Goal: Task Accomplishment & Management: Manage account settings

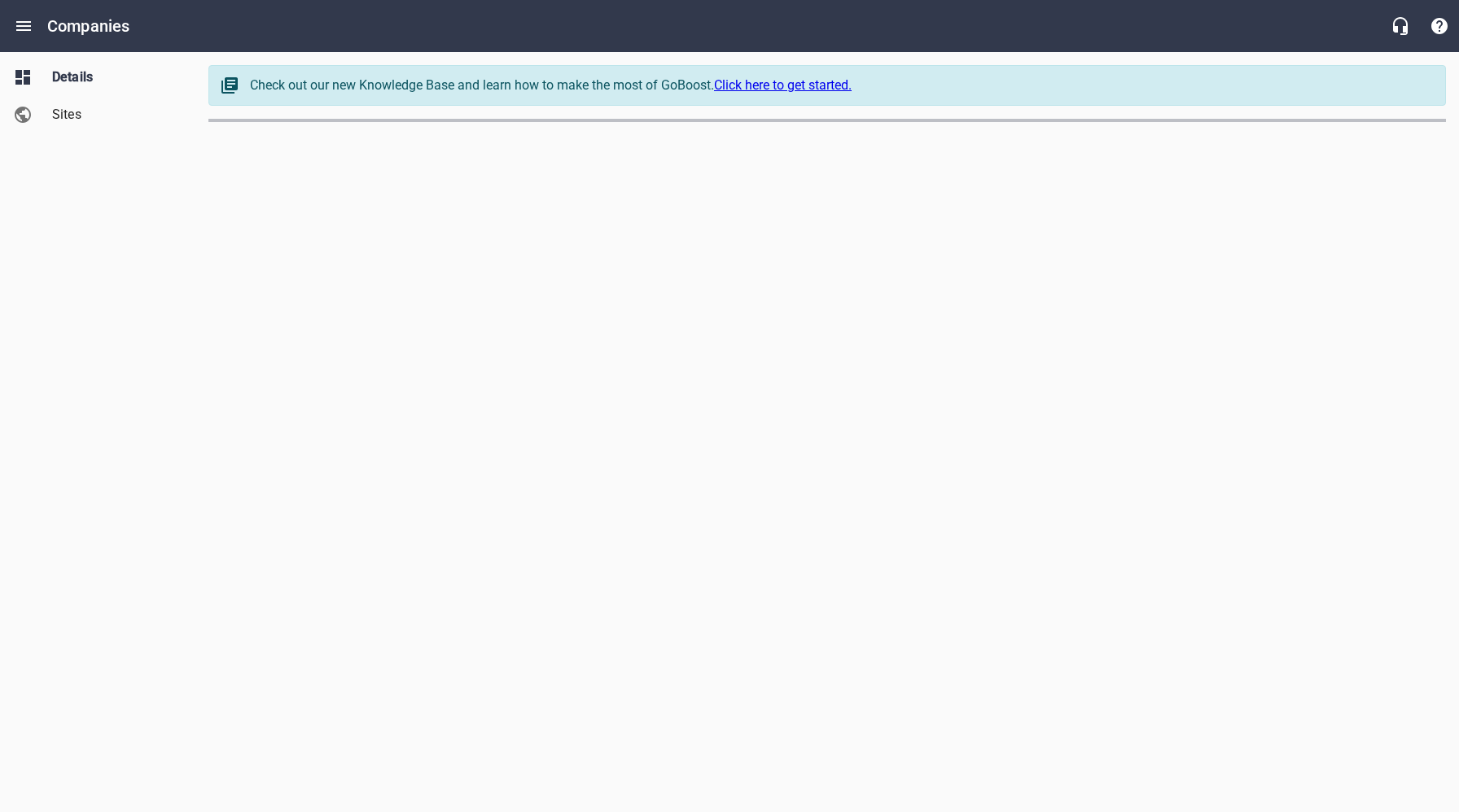
select select "[US_STATE]"
select select "62"
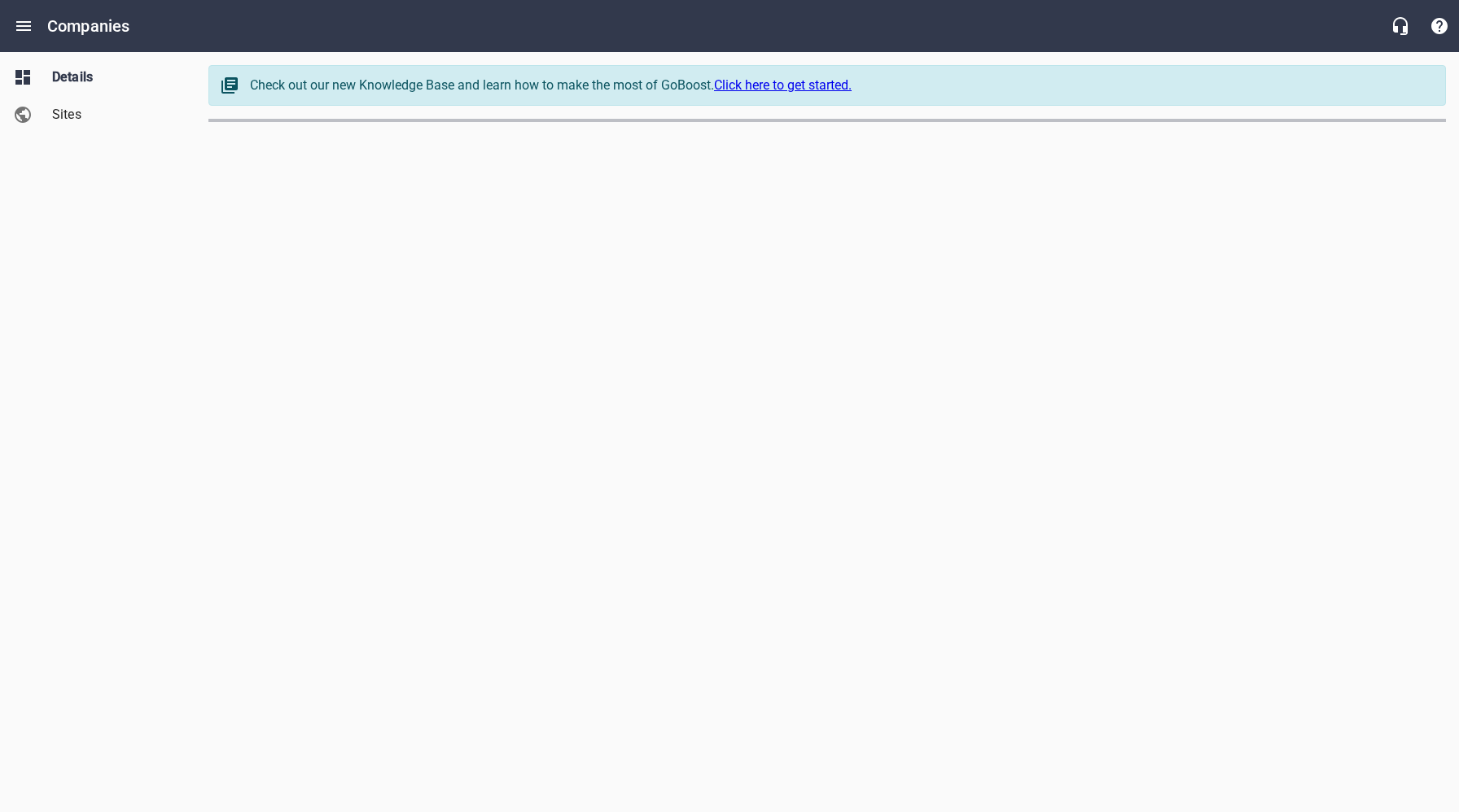
select select "[US_STATE]"
select select "62"
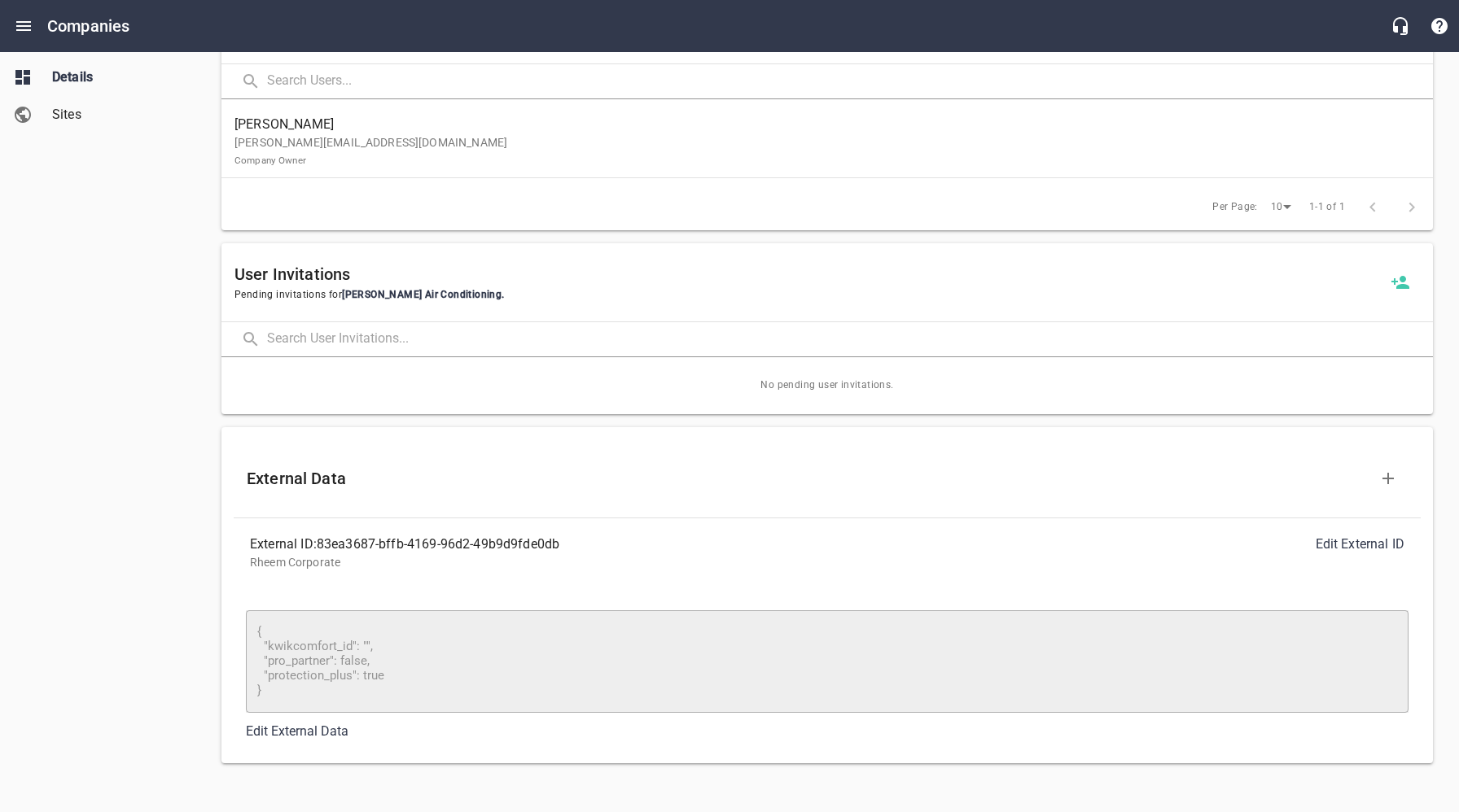
scroll to position [1180, 0]
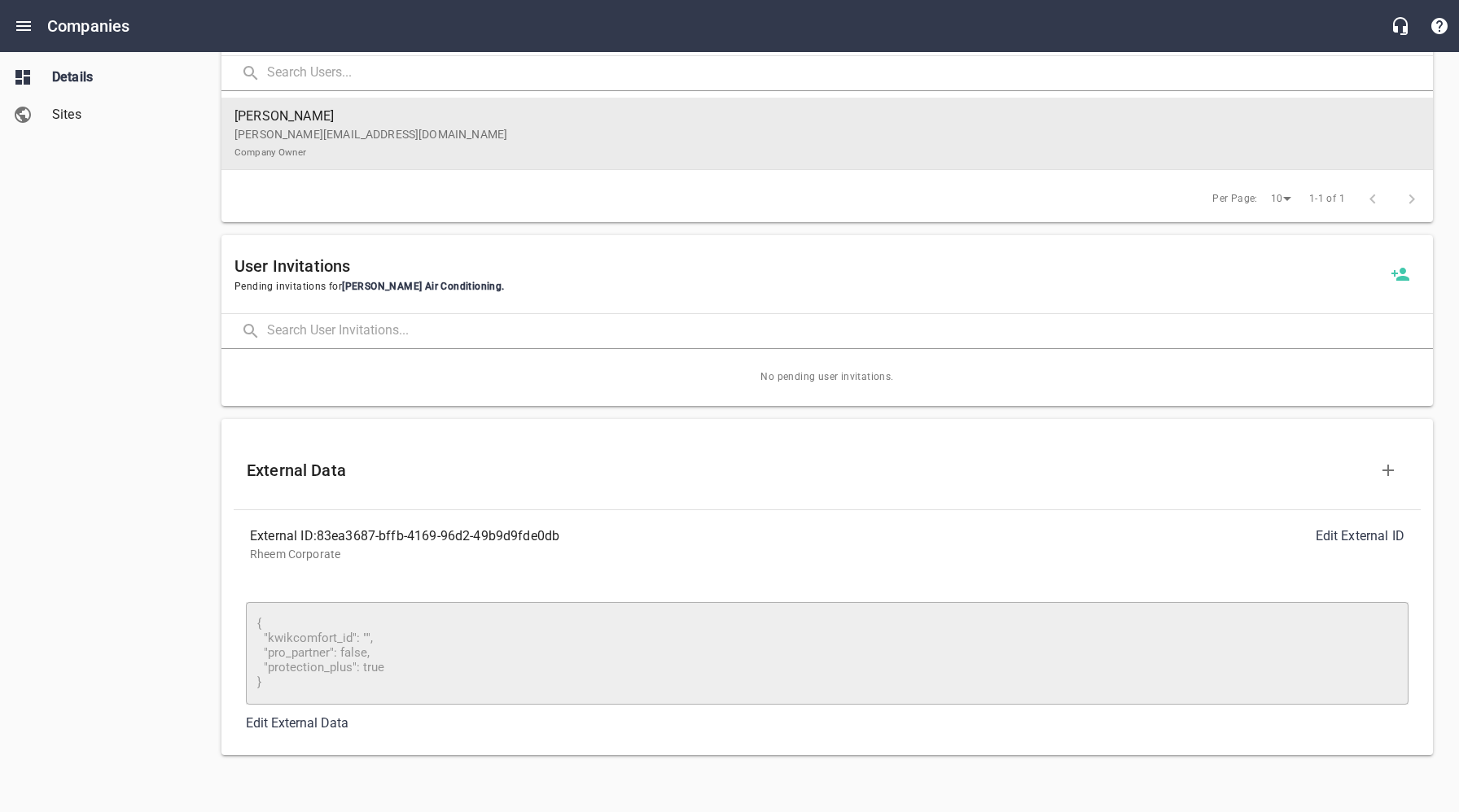
click at [336, 146] on p "[PERSON_NAME][EMAIL_ADDRESS][DOMAIN_NAME] Company Owner" at bounding box center [820, 144] width 1172 height 35
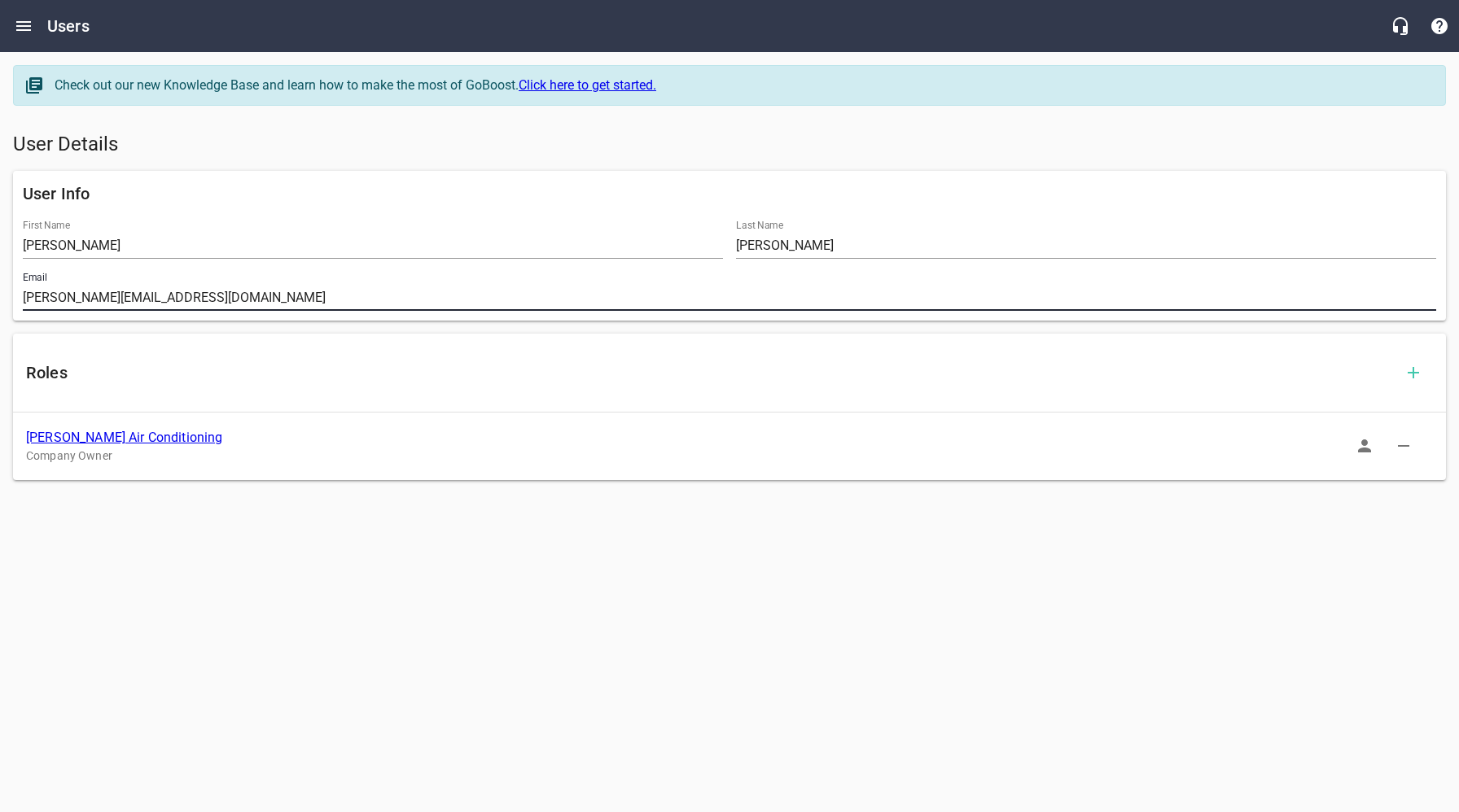
drag, startPoint x: 134, startPoint y: 290, endPoint x: 12, endPoint y: 293, distance: 122.0
click at [8, 294] on div "User Info First Name Thomas Last Name Ross Email jeff@rossac.net" at bounding box center [729, 245] width 1446 height 163
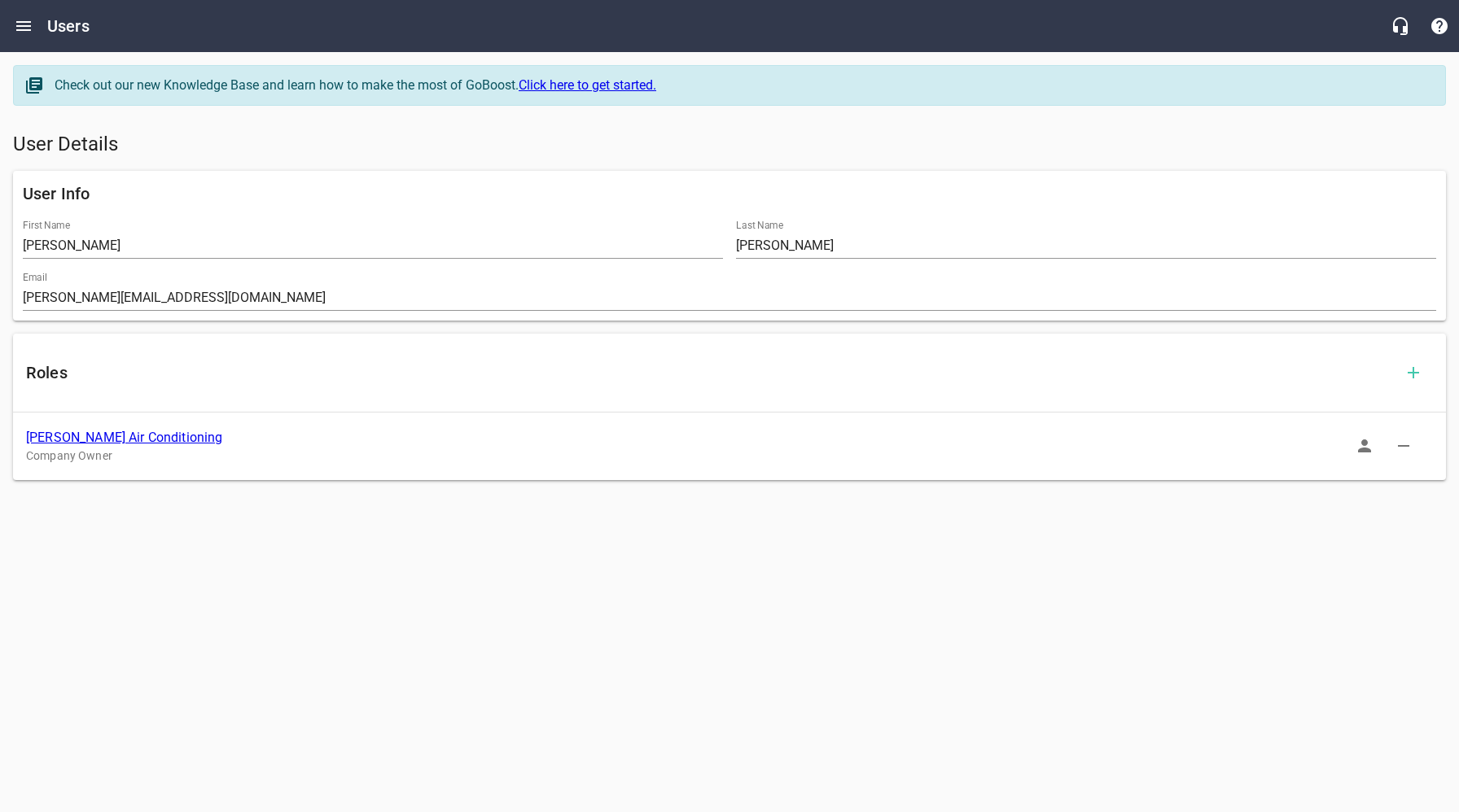
click at [140, 437] on link "Ross Air Conditioning" at bounding box center [124, 437] width 197 height 15
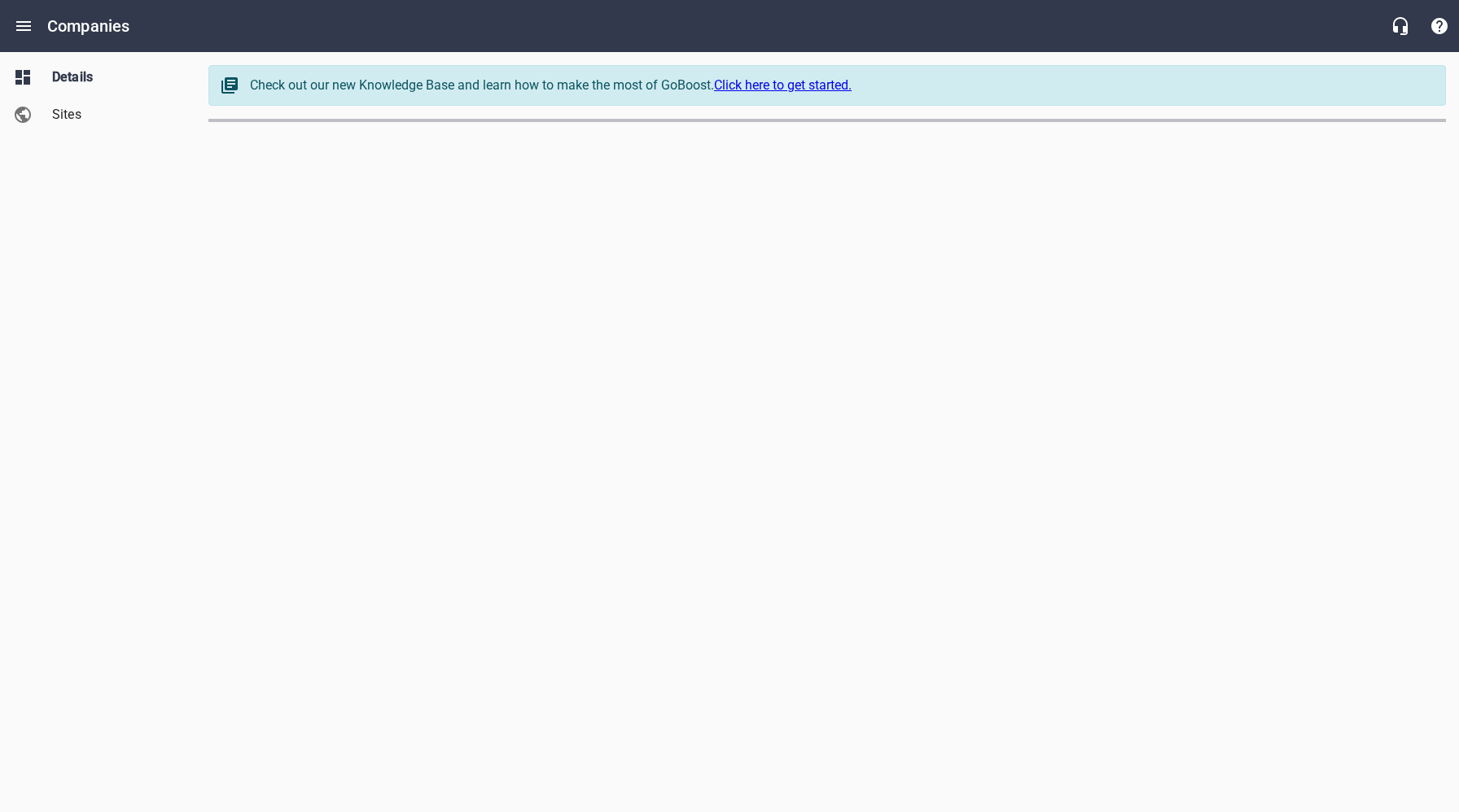
select select "[US_STATE]"
select select "62"
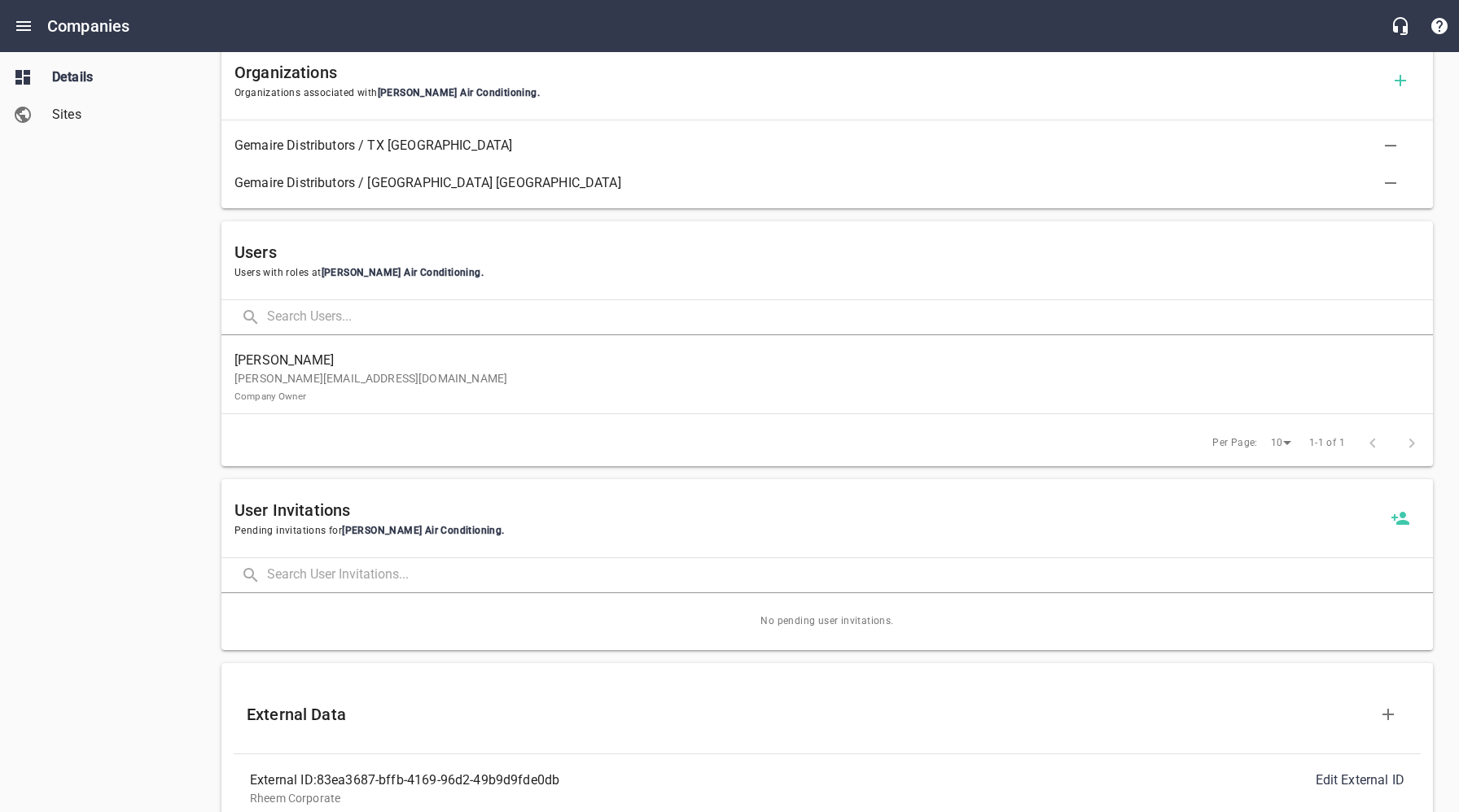
scroll to position [1180, 0]
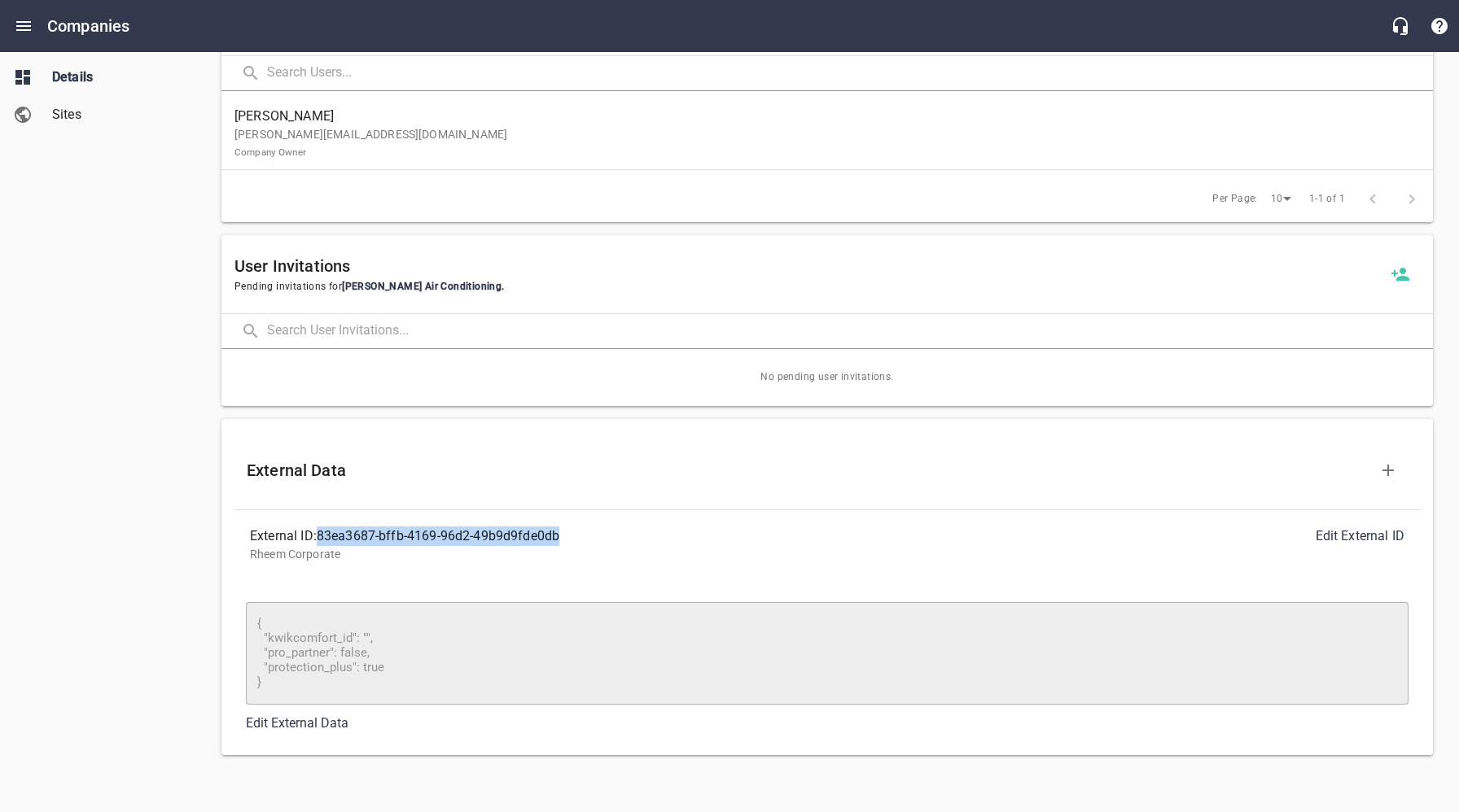
drag, startPoint x: 569, startPoint y: 534, endPoint x: 341, endPoint y: 544, distance: 228.2
click at [321, 540] on div "External ID: 83ea3687-bffb-4169-96d2-49b9d9fde0db" at bounding box center [539, 536] width 577 height 19
copy div "83ea3687-bffb-4169-96d2-49b9d9fde0db"
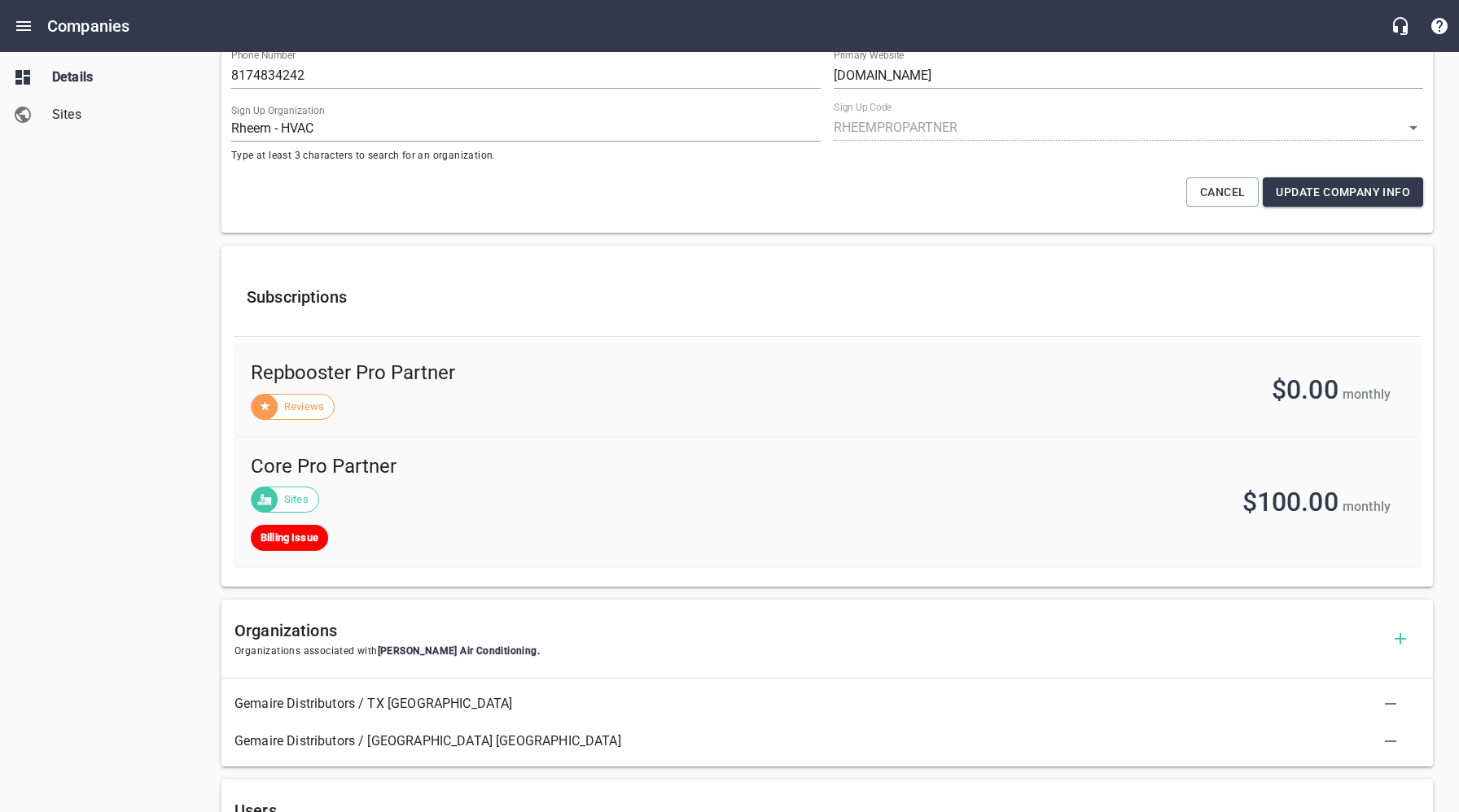
scroll to position [0, 0]
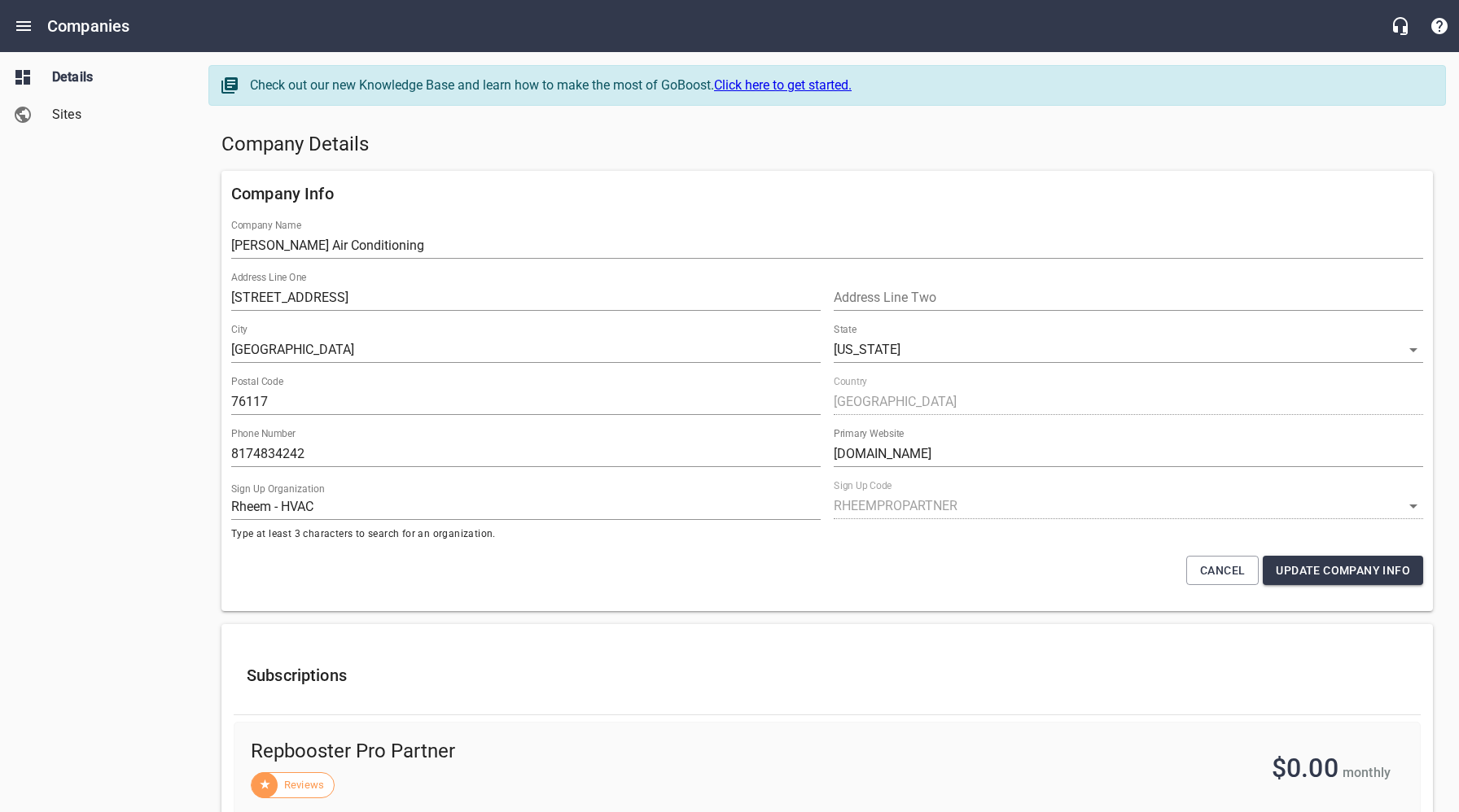
click at [85, 107] on span "Sites" at bounding box center [113, 114] width 124 height 19
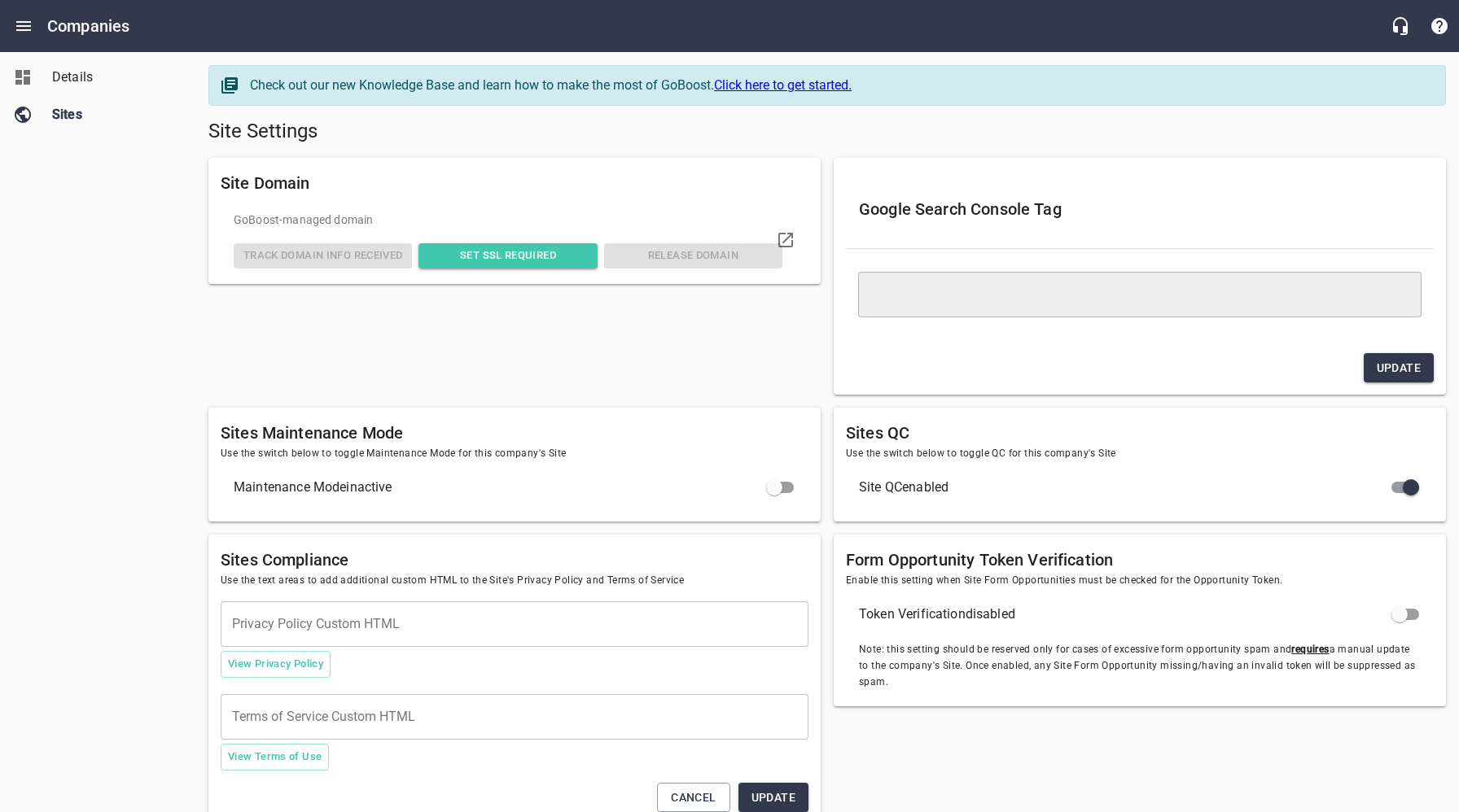
type textarea "<meta name="google-site-verification" content="LLhsw8kDkHrTL6WfmfLr14W6oyzXs_KA…"
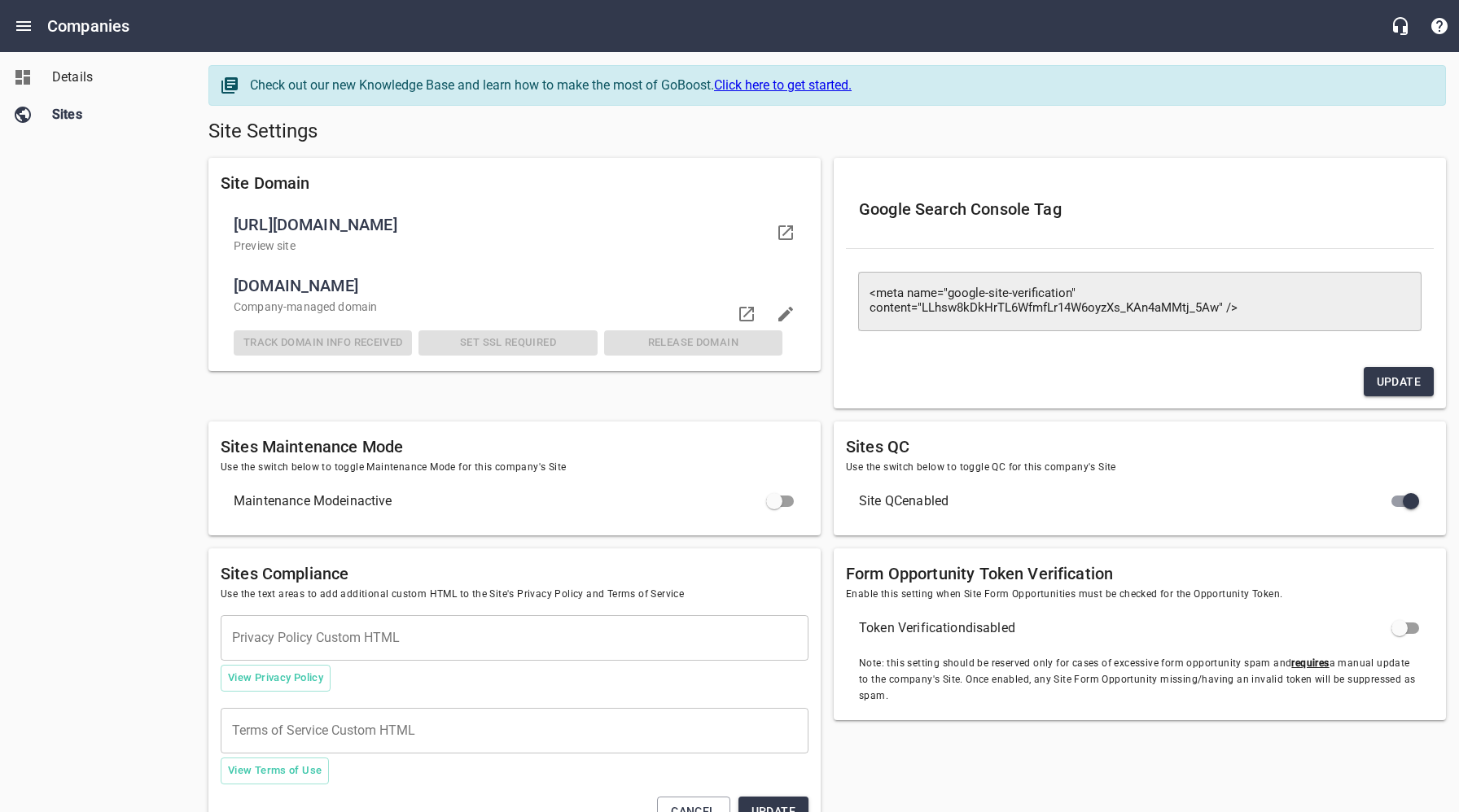
click at [91, 277] on div "Details Sites" at bounding box center [98, 406] width 196 height 812
click at [77, 78] on span "Details" at bounding box center [113, 77] width 124 height 19
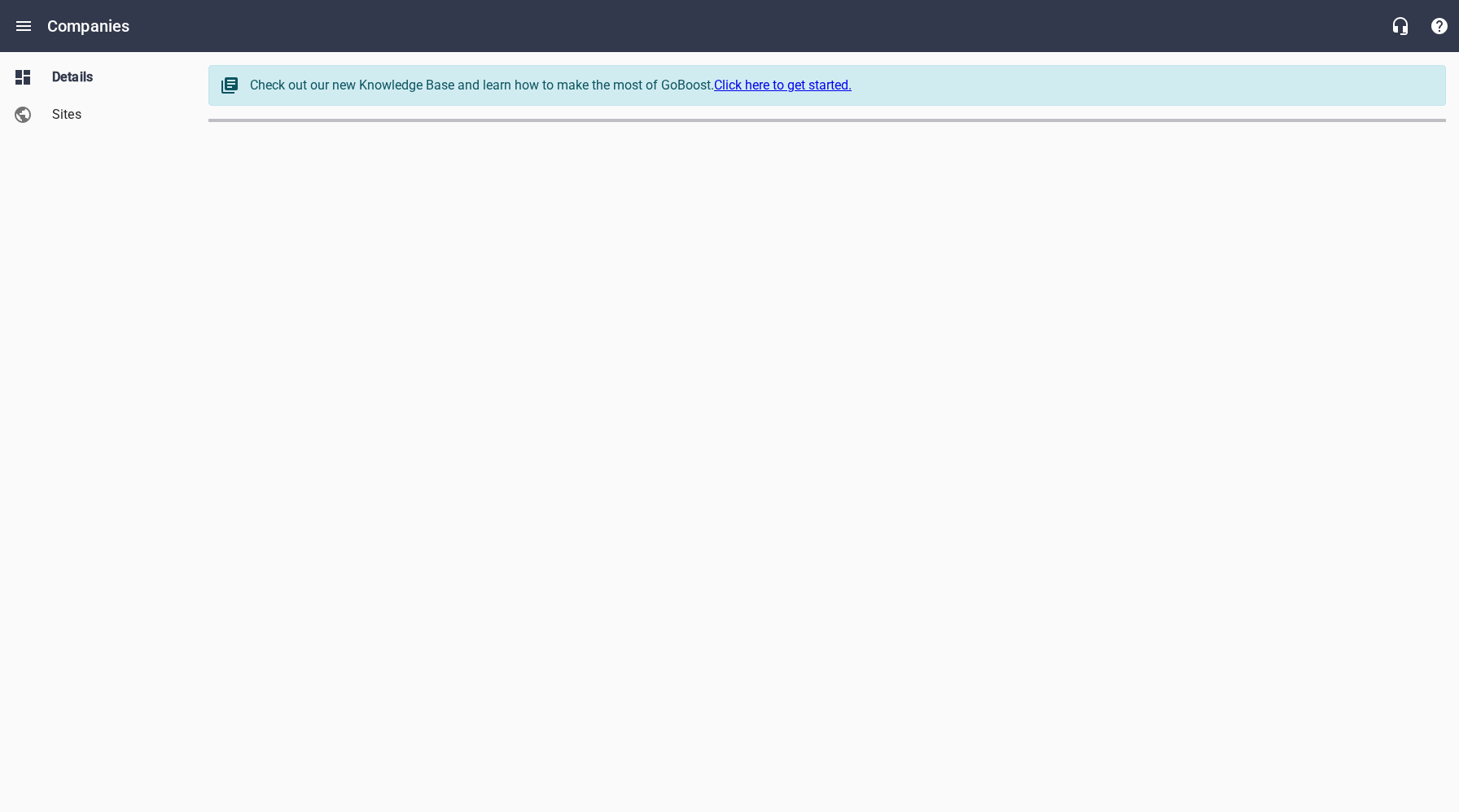
select select "[US_STATE]"
select select "62"
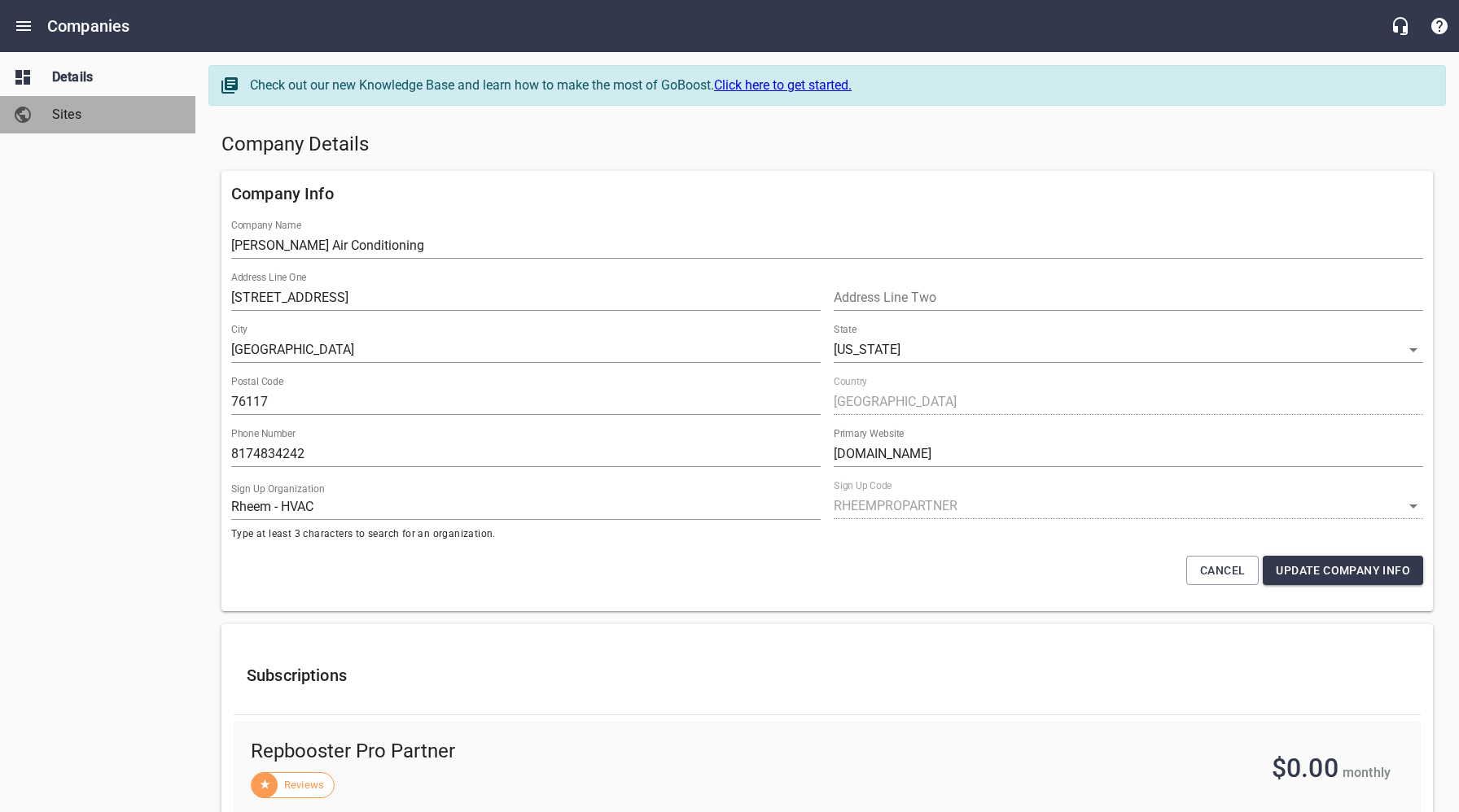
click at [82, 122] on span "Sites" at bounding box center [113, 114] width 124 height 19
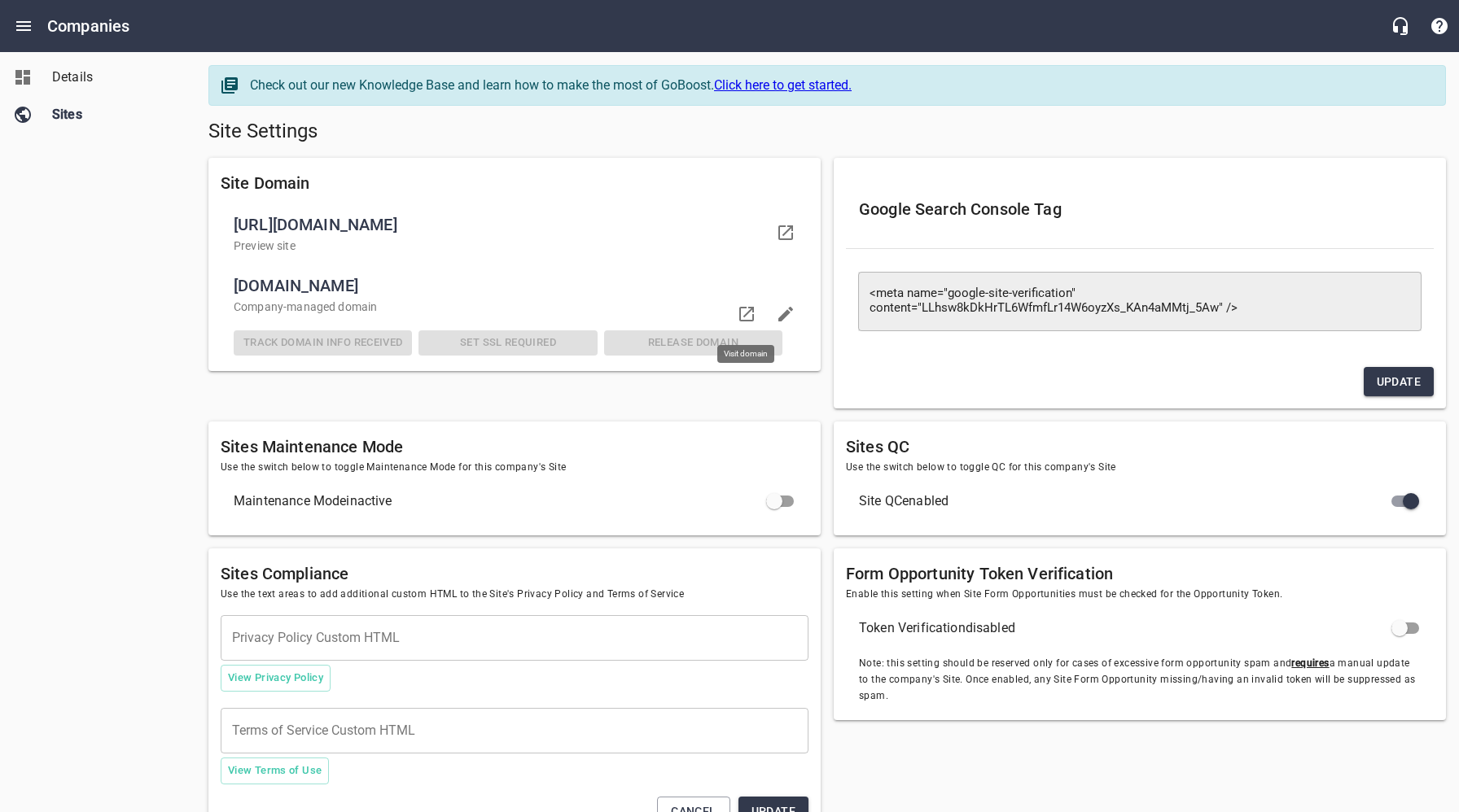
click at [744, 309] on icon at bounding box center [746, 313] width 19 height 19
click at [72, 78] on span "Details" at bounding box center [113, 77] width 124 height 19
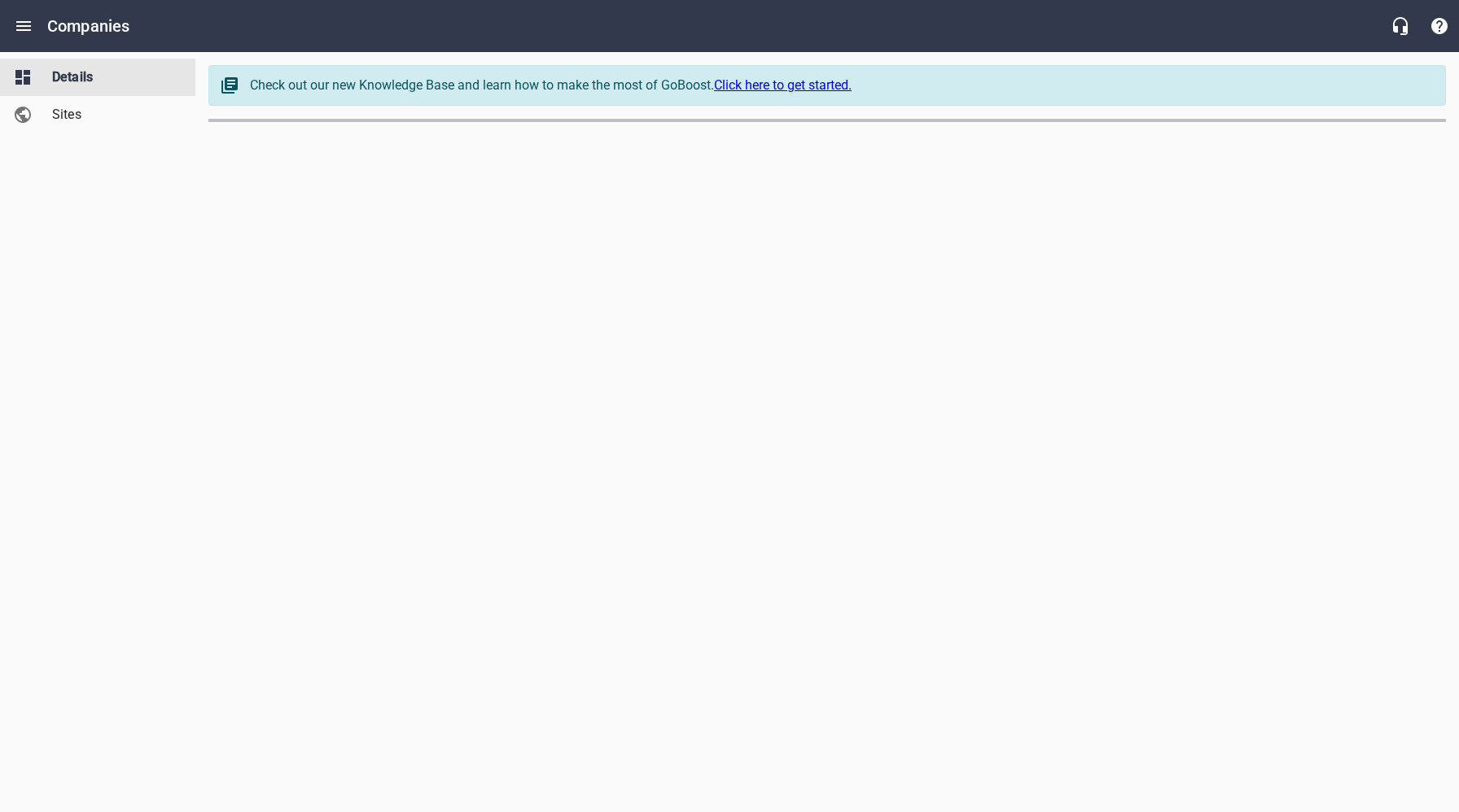
select select "[US_STATE]"
select select "62"
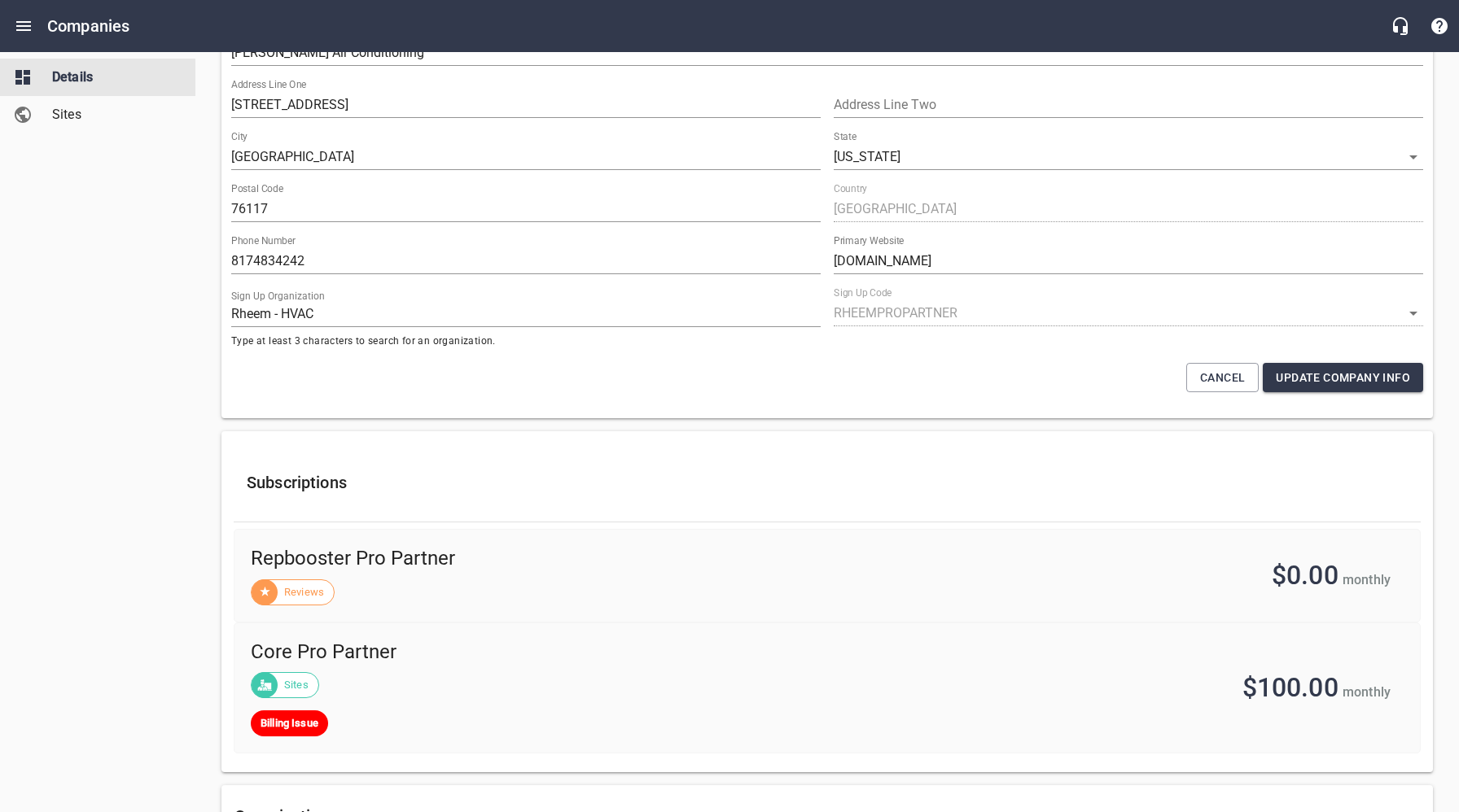
scroll to position [195, 0]
click at [68, 106] on span "Sites" at bounding box center [113, 114] width 124 height 19
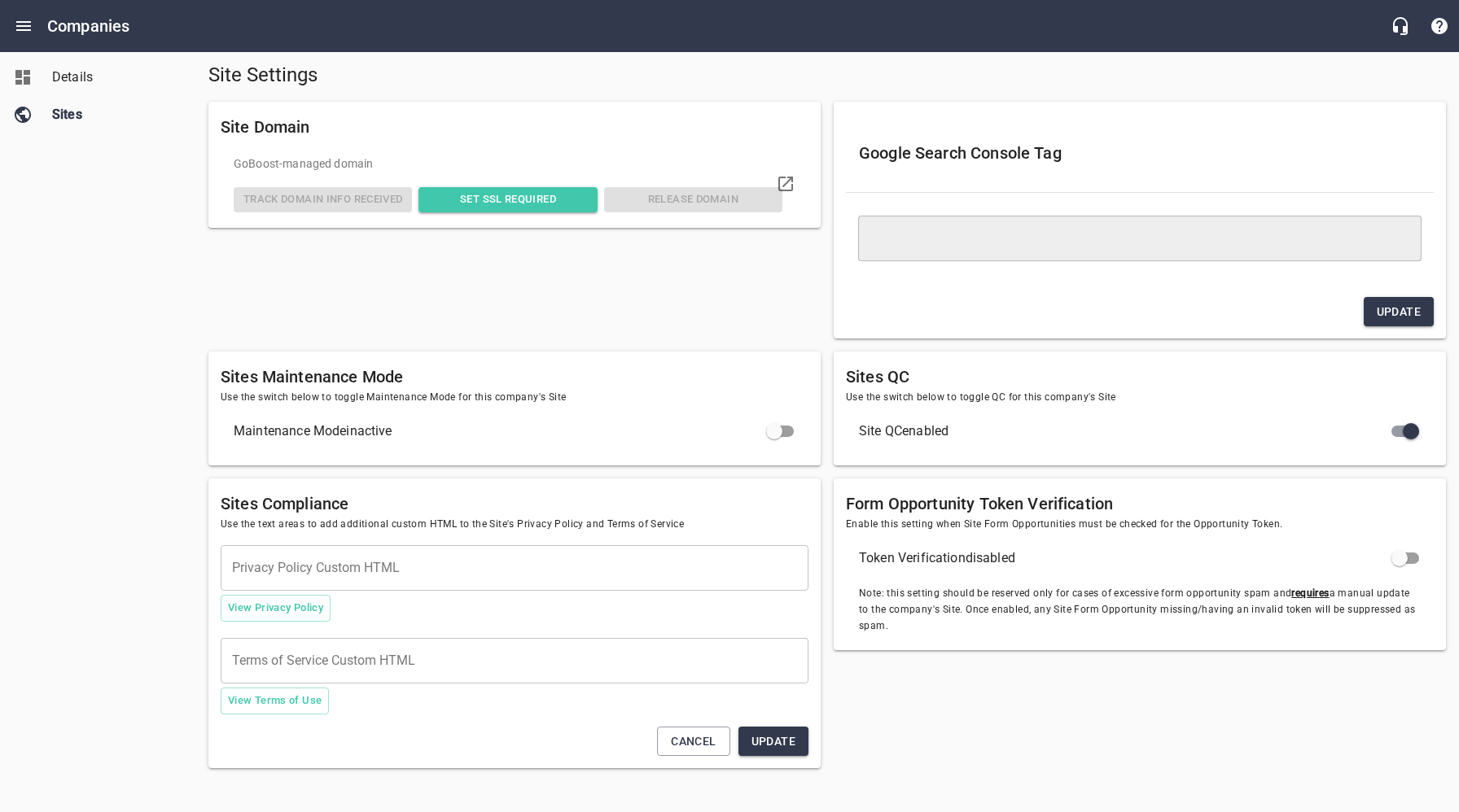
scroll to position [70, 0]
type textarea "<meta name="google-site-verification" content="LLhsw8kDkHrTL6WfmfLr14W6oyzXs_KA…"
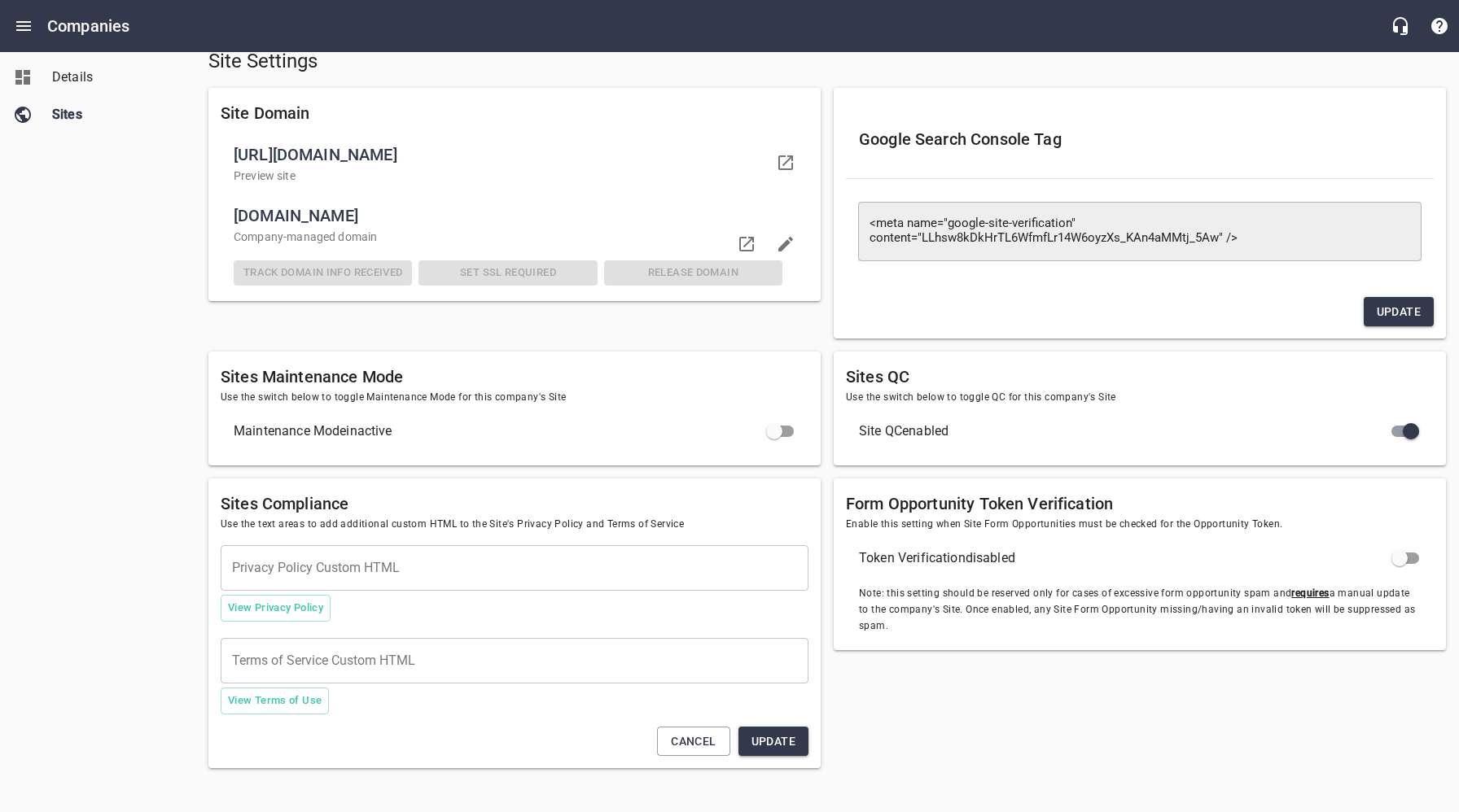
click at [788, 430] on input "checkbox" at bounding box center [774, 430] width 39 height 39
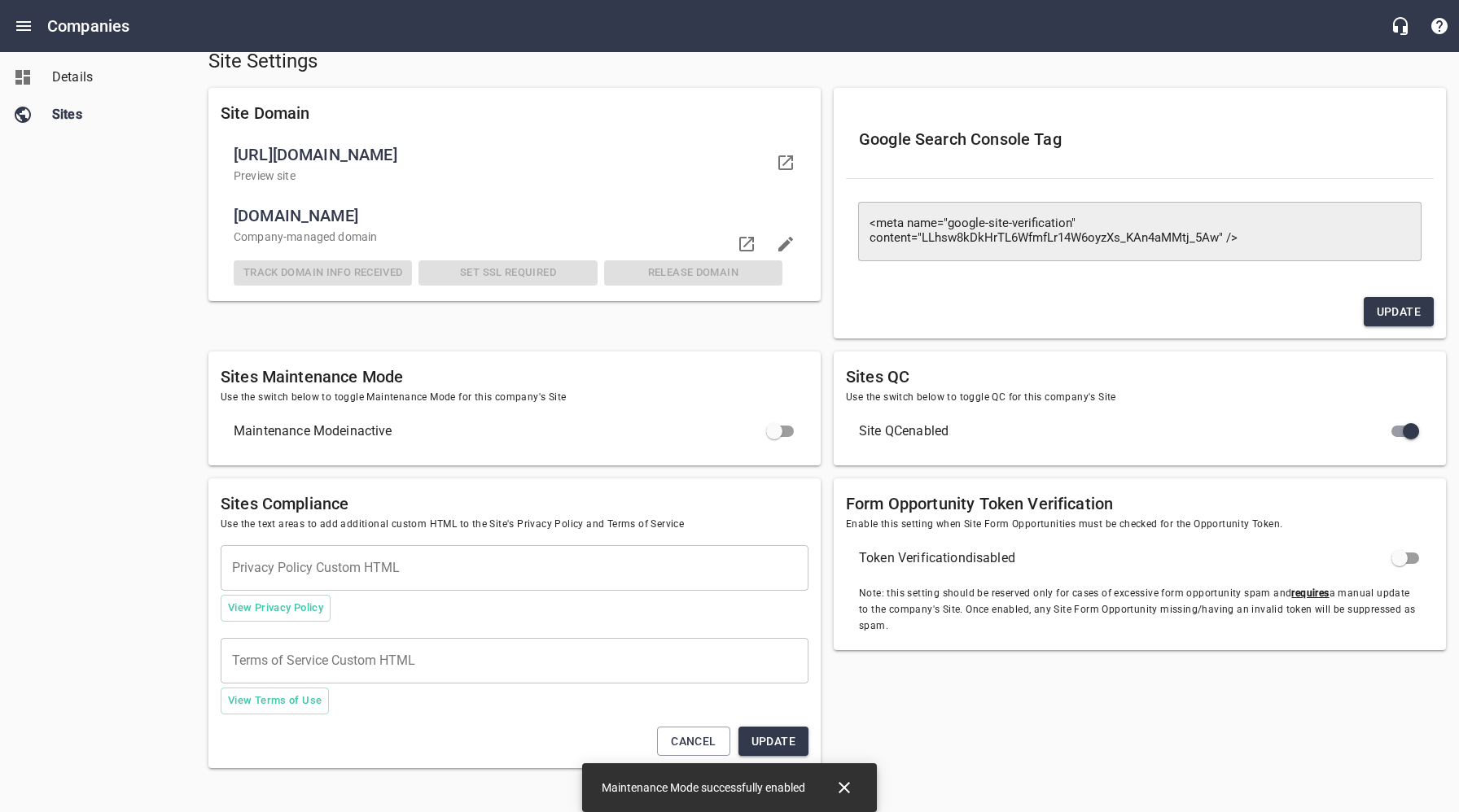
checkbox input "true"
checkbox input "false"
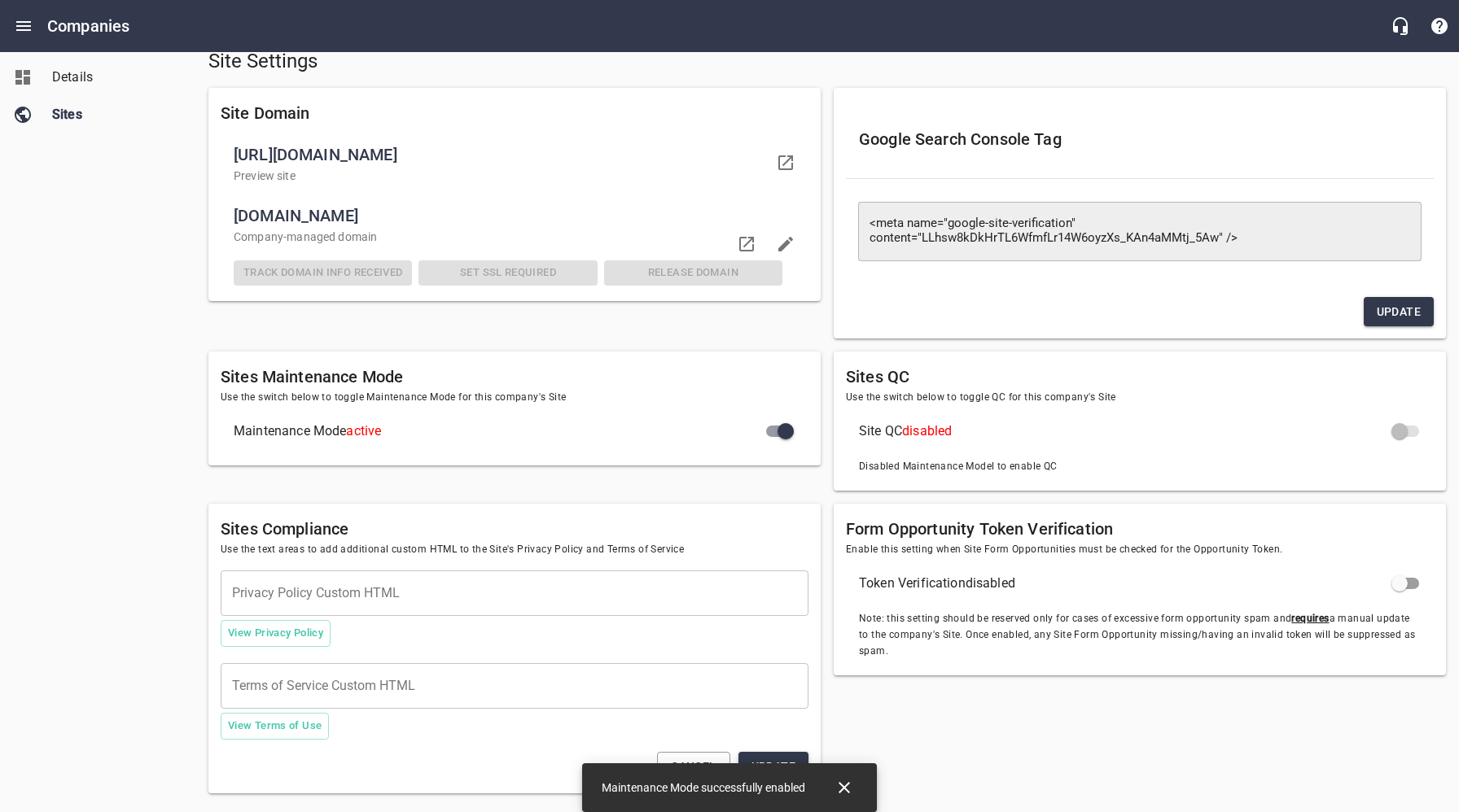
click at [853, 788] on icon "Close" at bounding box center [844, 787] width 19 height 19
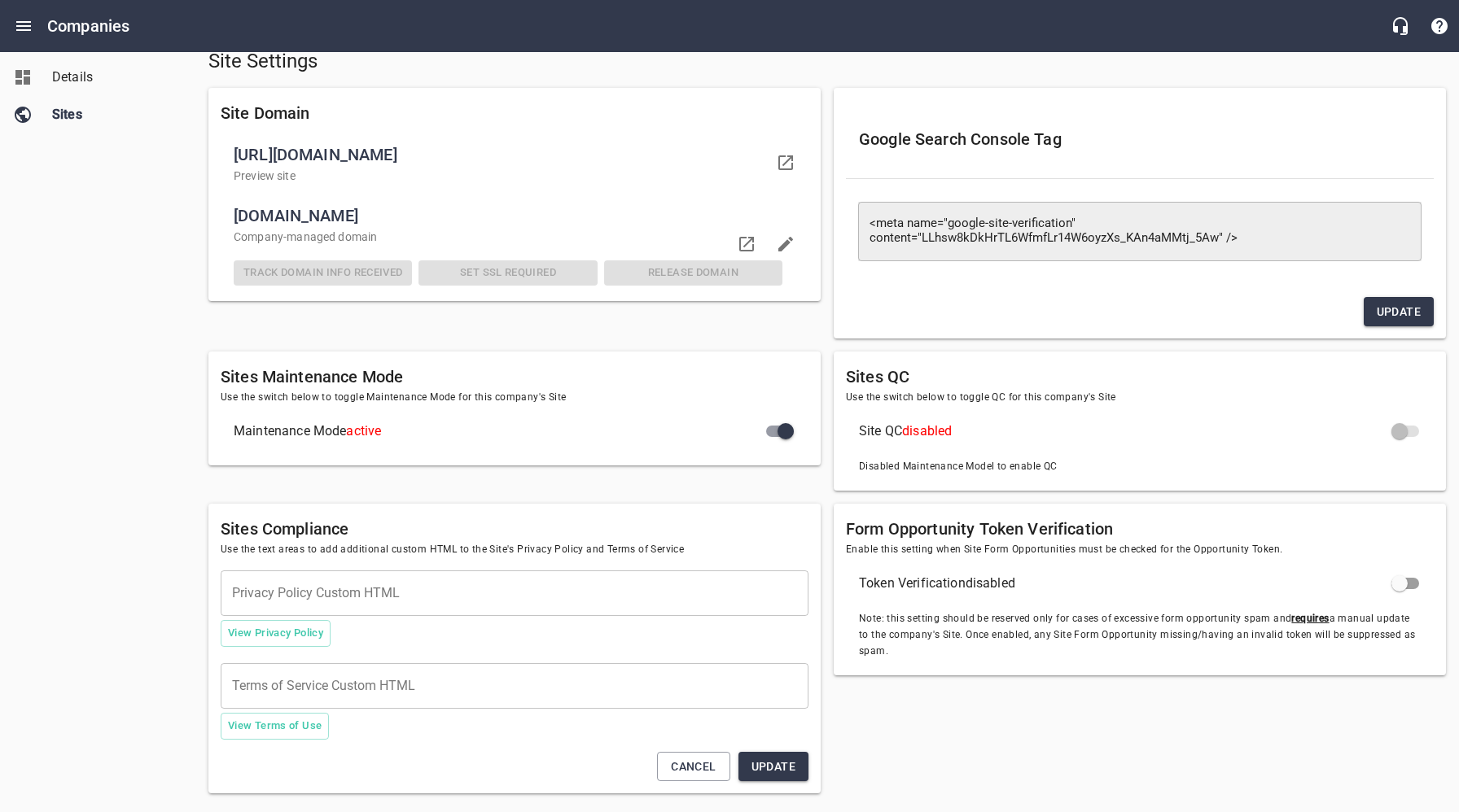
scroll to position [0, 0]
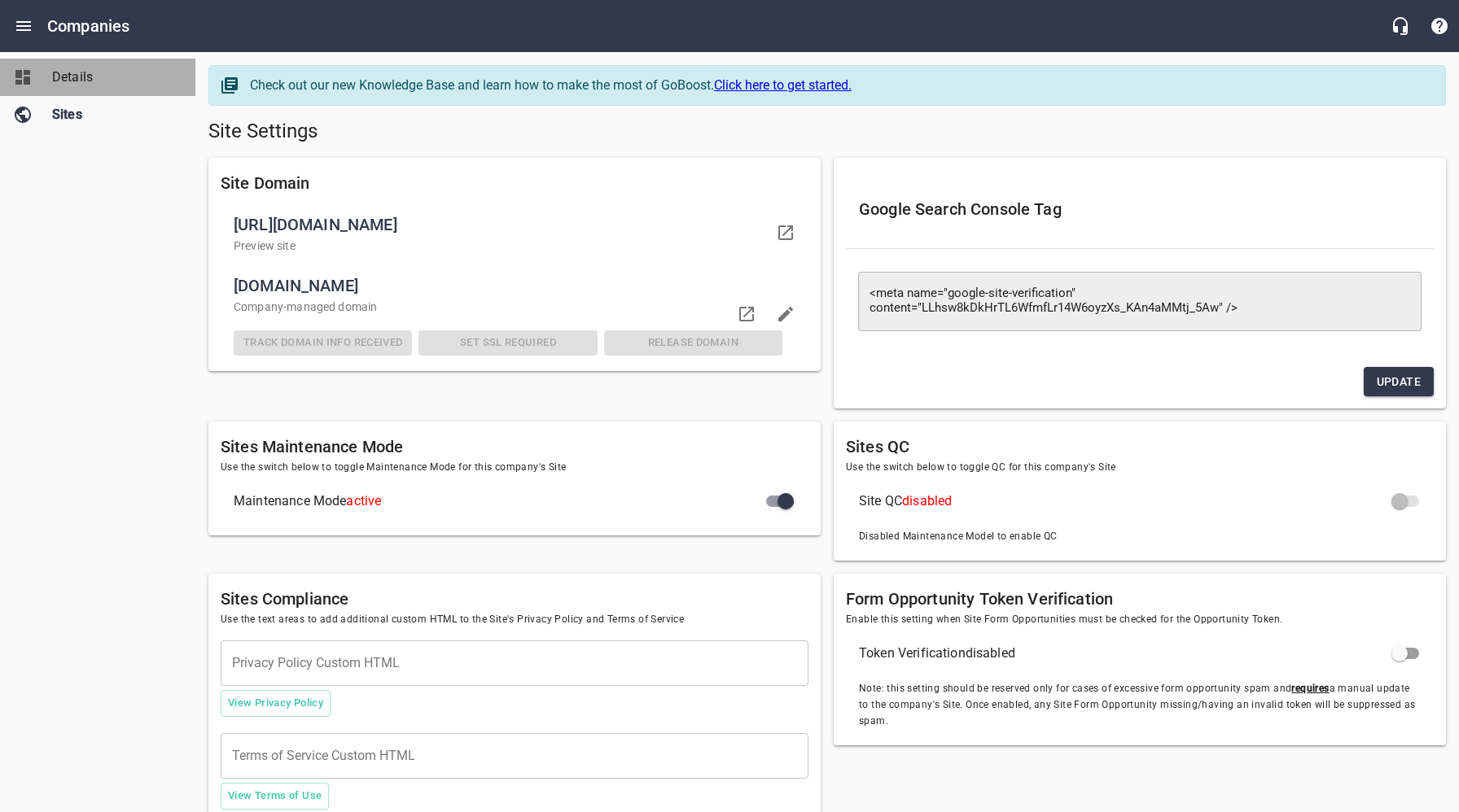
click at [85, 81] on span "Details" at bounding box center [113, 77] width 124 height 19
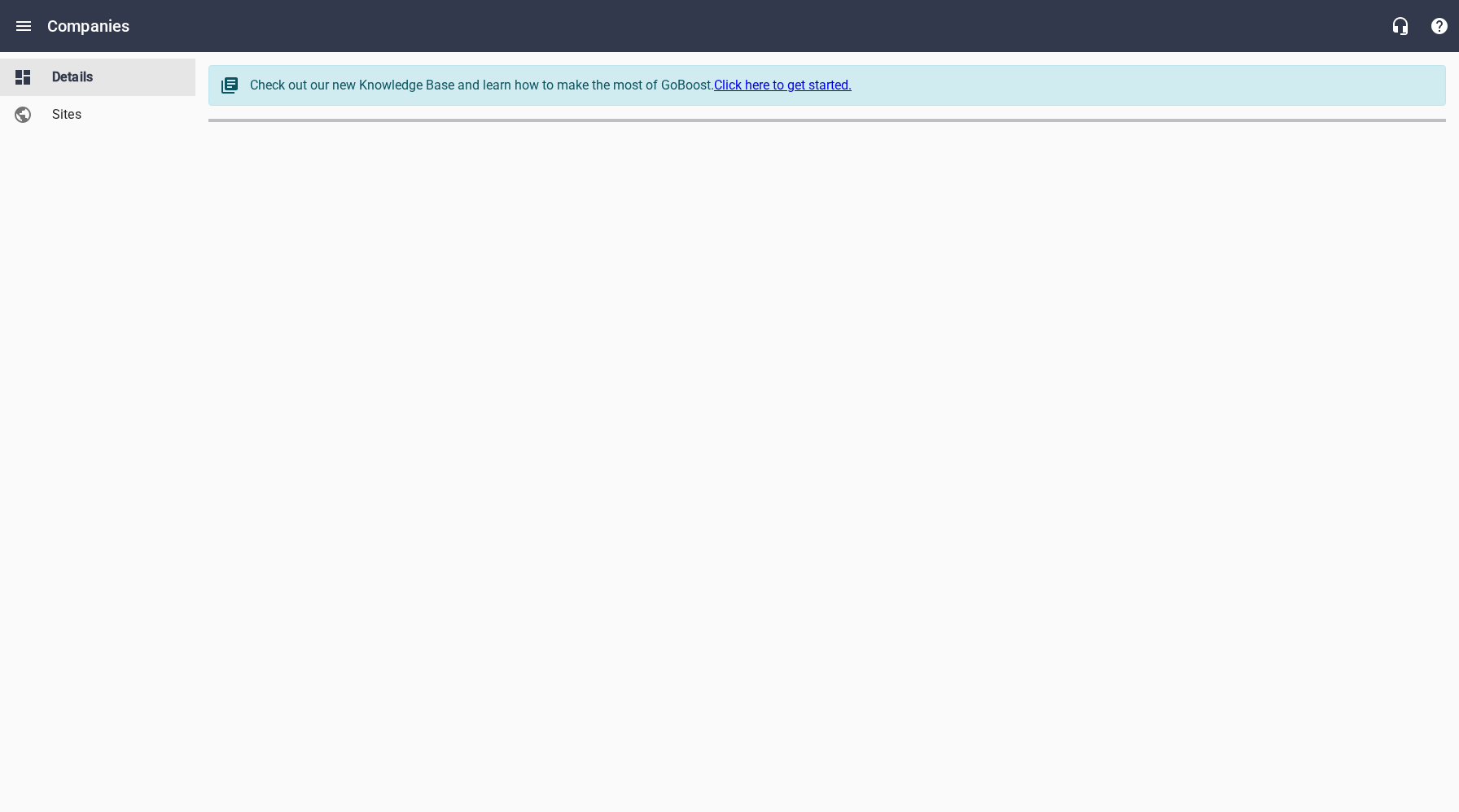
select select "[US_STATE]"
select select "62"
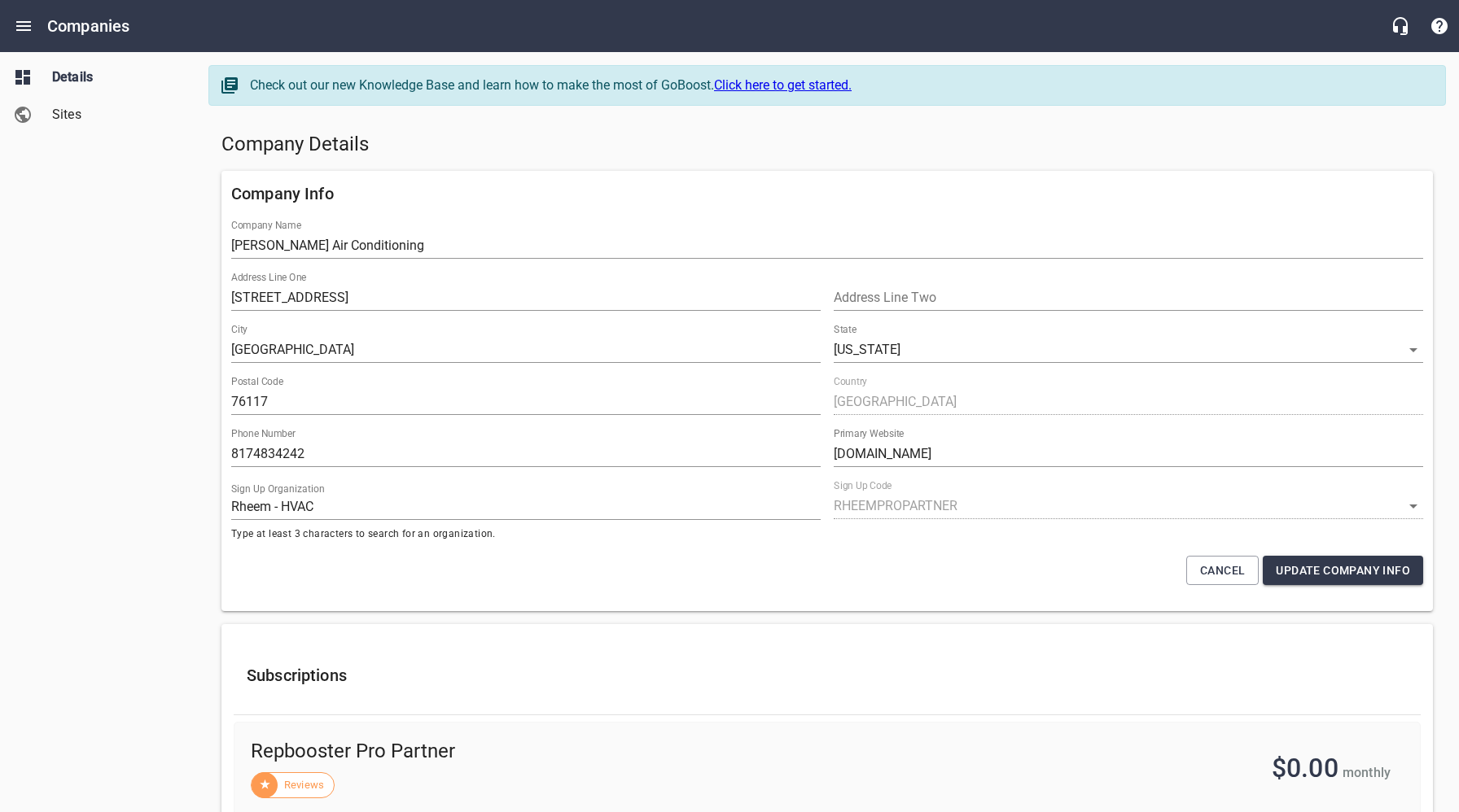
click at [433, 142] on h5 "Company Details" at bounding box center [827, 144] width 1212 height 26
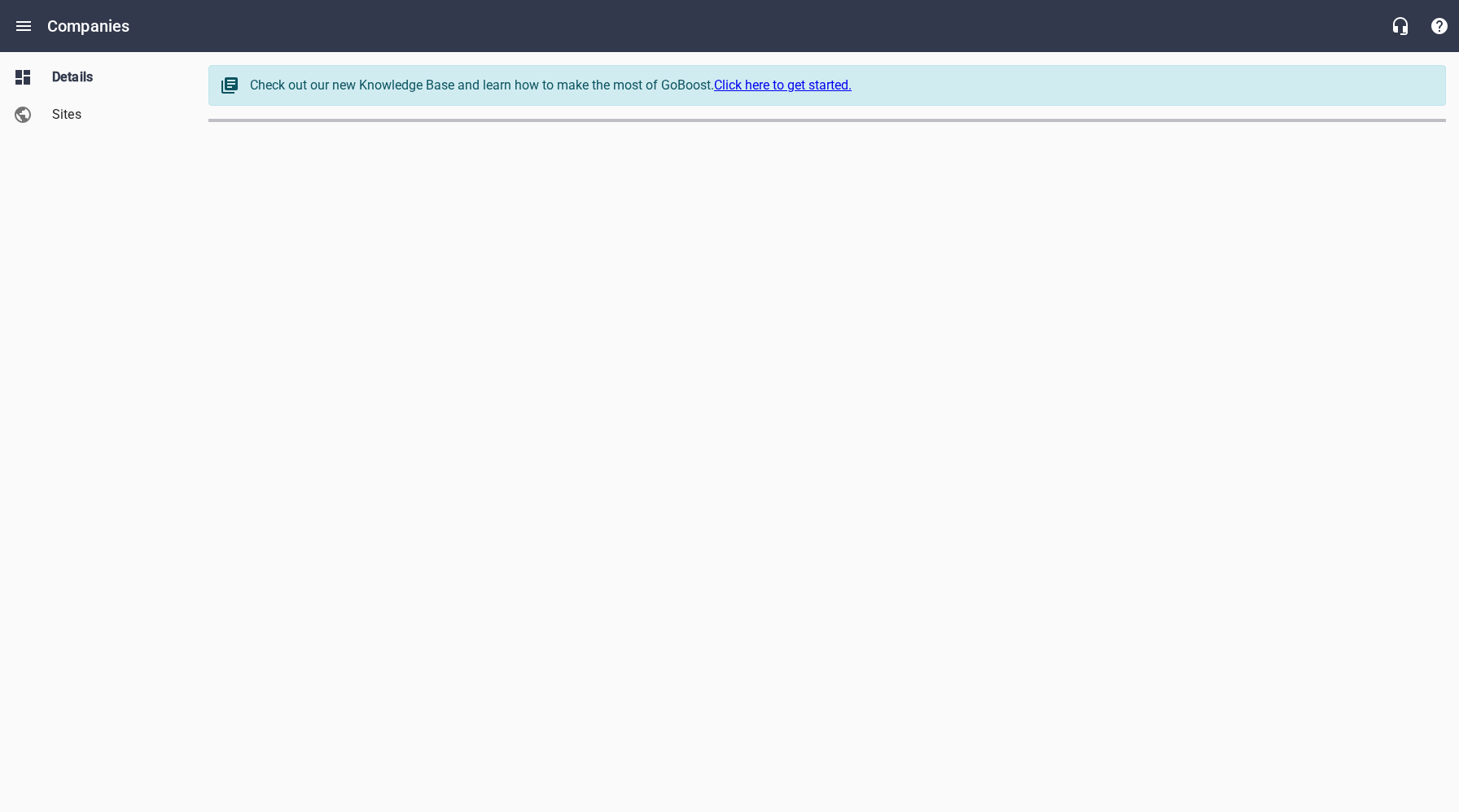
select select "[US_STATE]"
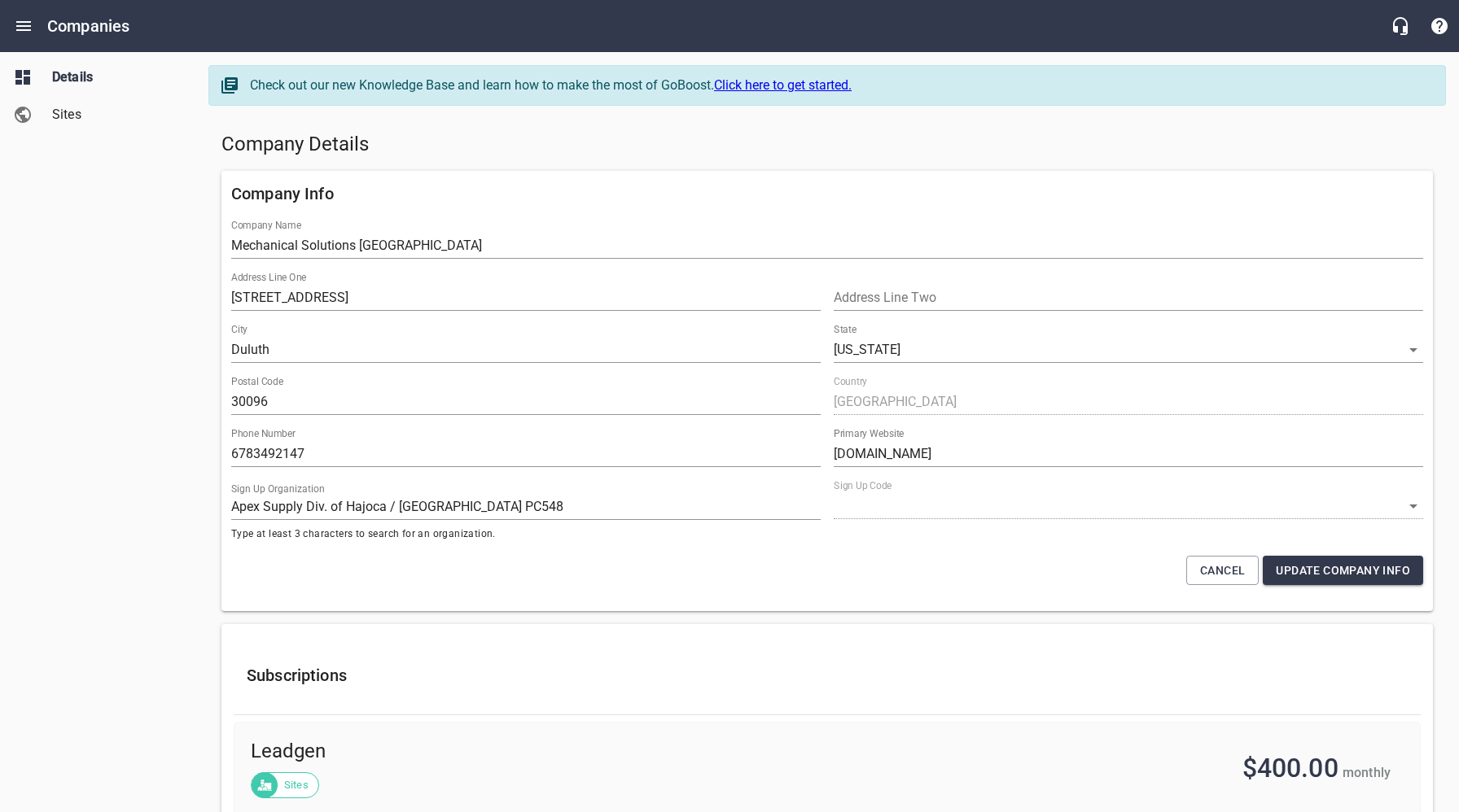
click at [546, 149] on h5 "Company Details" at bounding box center [827, 144] width 1212 height 26
click at [586, 160] on div "Company Details" at bounding box center [827, 145] width 1224 height 39
click at [84, 115] on span "Sites" at bounding box center [113, 114] width 124 height 19
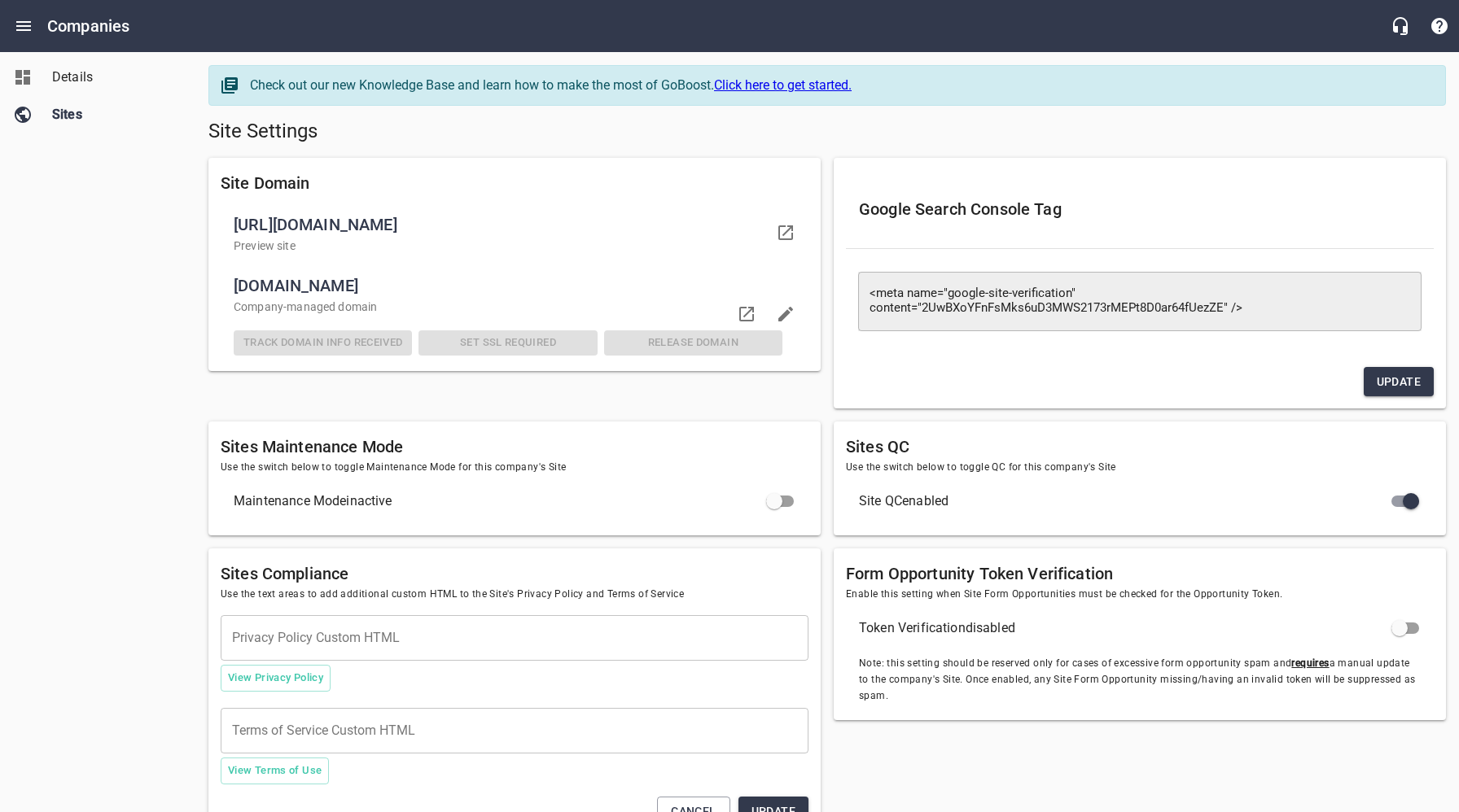
click at [57, 73] on span "Details" at bounding box center [113, 77] width 124 height 19
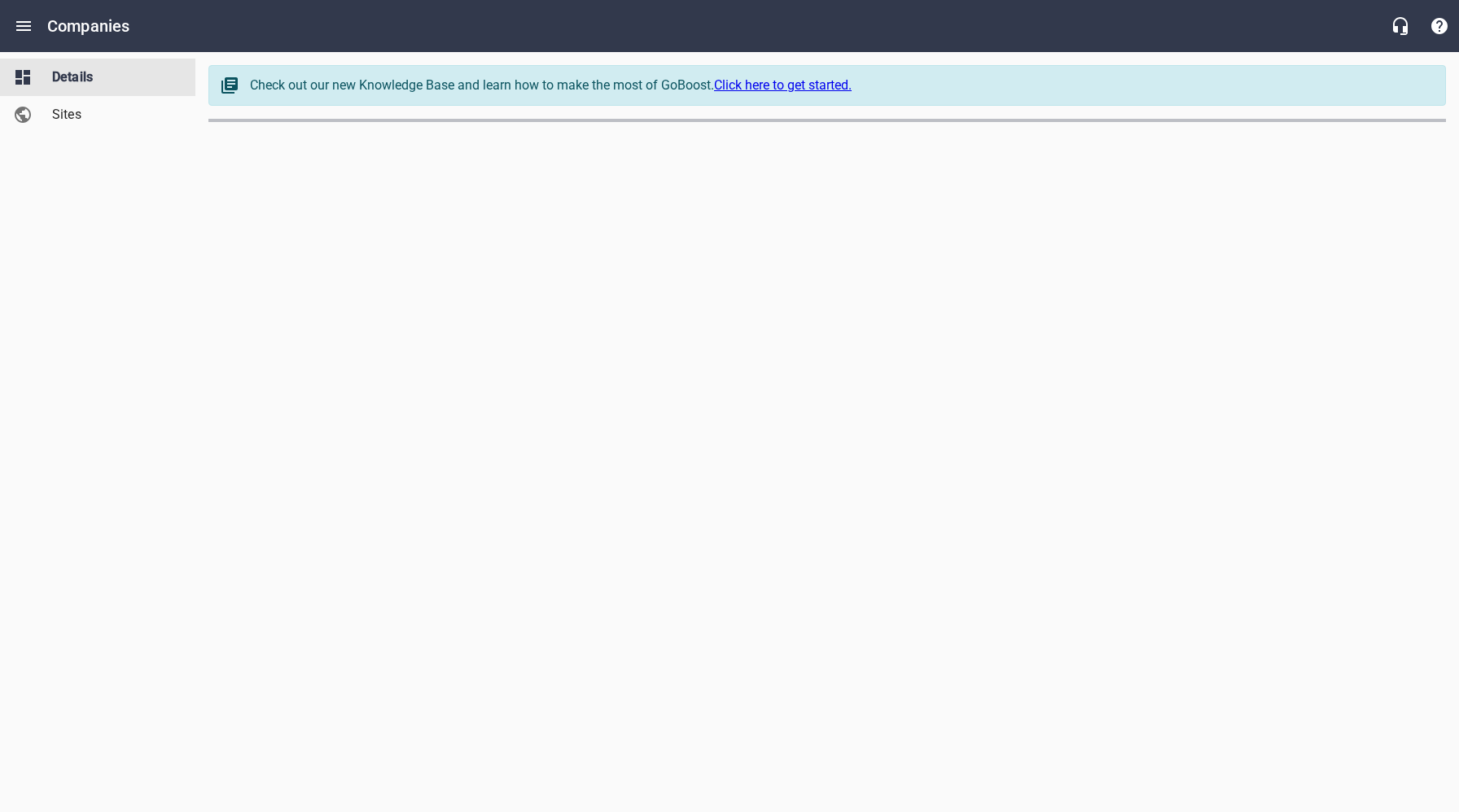
select select "[US_STATE]"
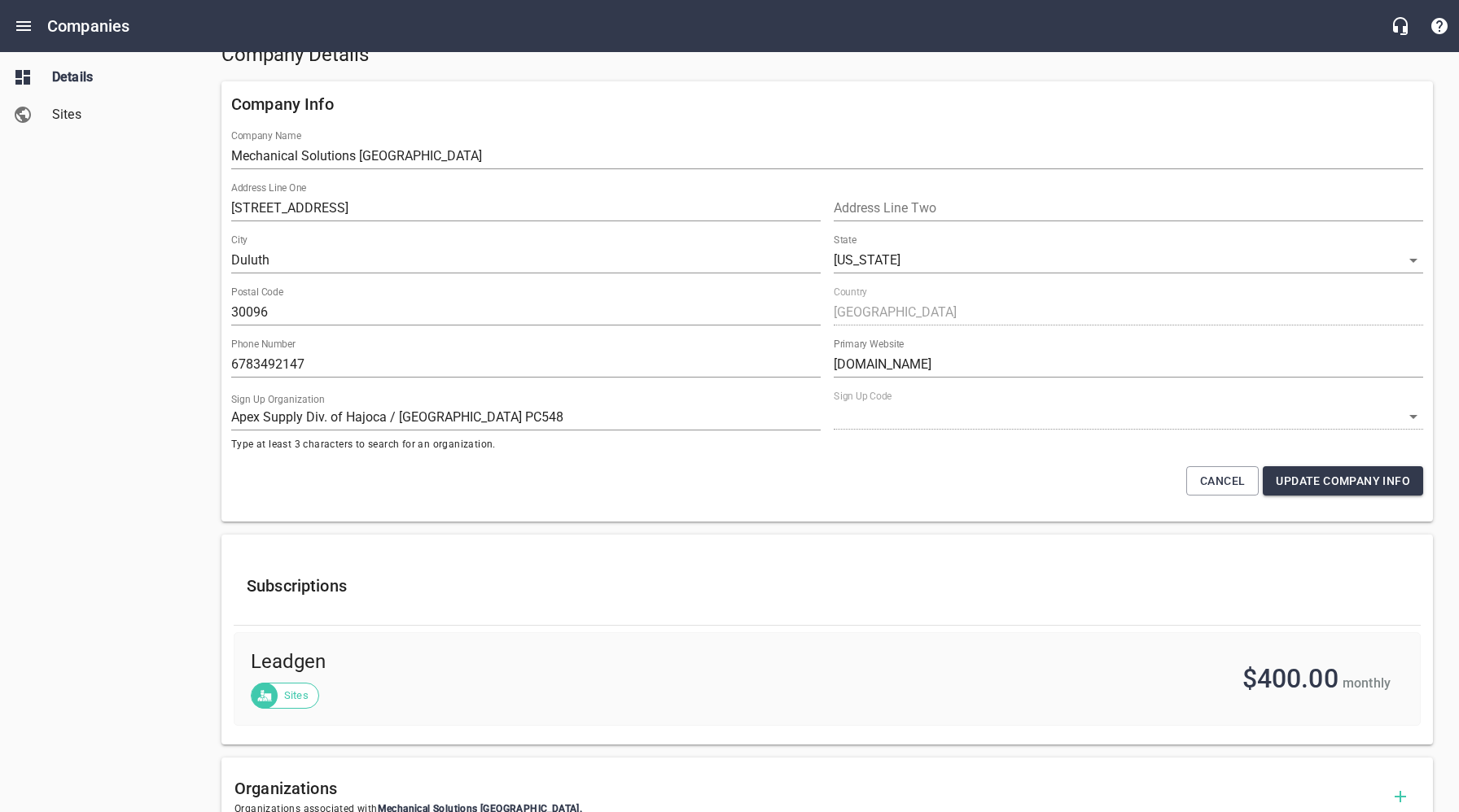
scroll to position [82, 0]
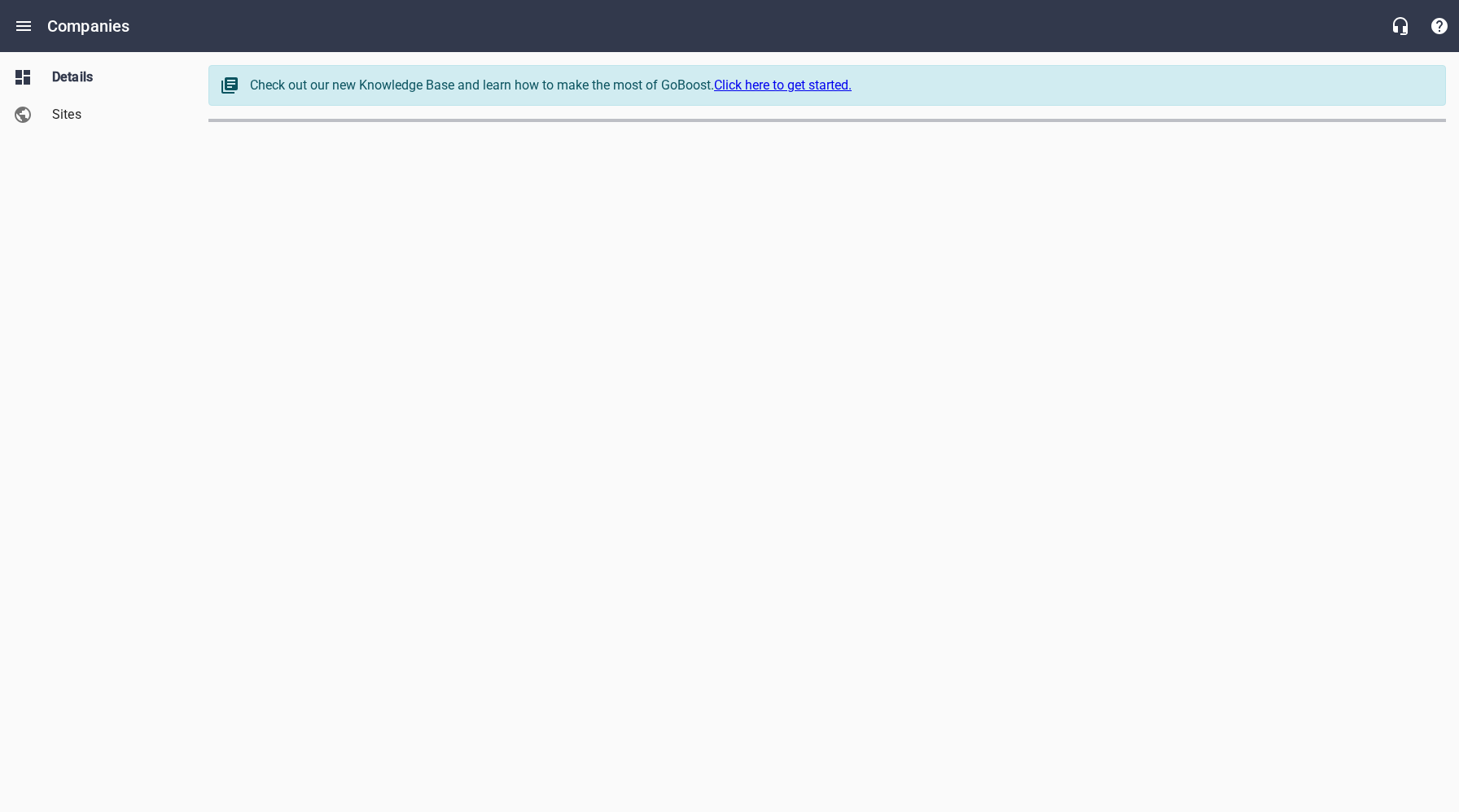
select select "[US_STATE]"
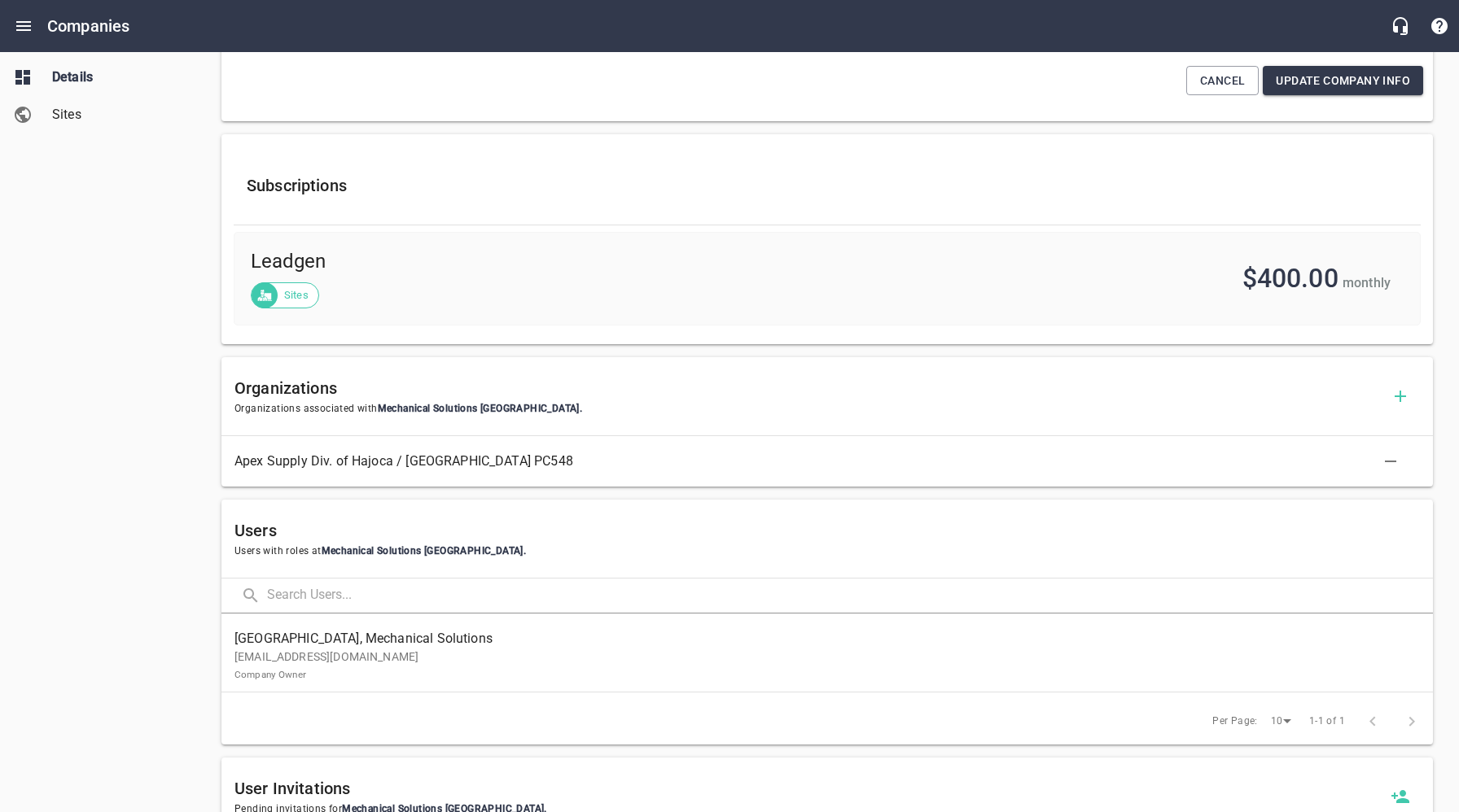
scroll to position [836, 0]
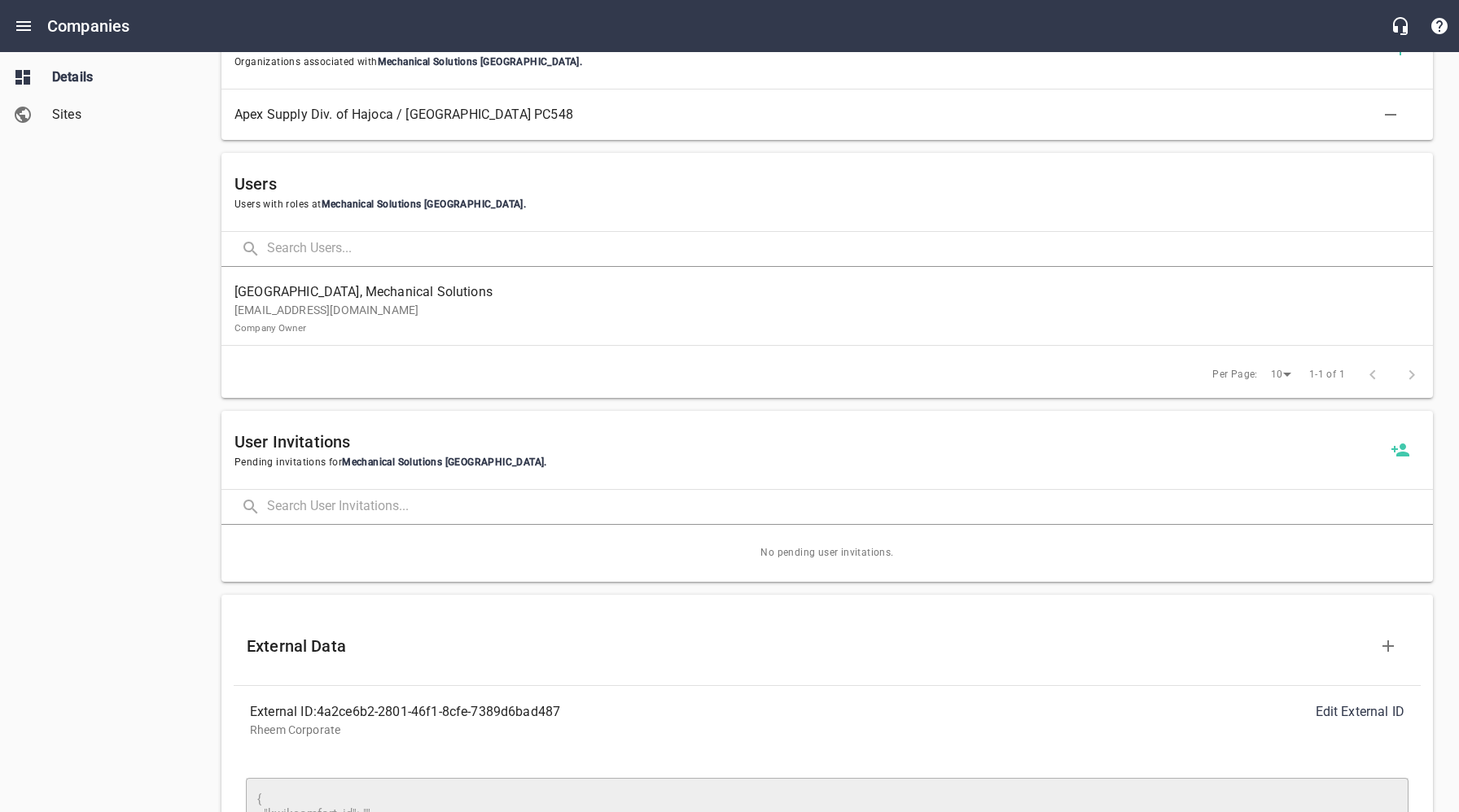
drag, startPoint x: 603, startPoint y: 749, endPoint x: 581, endPoint y: 734, distance: 26.6
click at [600, 747] on div "External ID: 4a2ce6b2-2801-46f1-8cfe-7389d6bad487 Edit External ID Rheem Corpor…" at bounding box center [827, 720] width 1187 height 69
drag, startPoint x: 570, startPoint y: 711, endPoint x: 325, endPoint y: 713, distance: 245.0
click at [325, 713] on div "External ID: 4a2ce6b2-2801-46f1-8cfe-7389d6bad487" at bounding box center [539, 711] width 577 height 19
drag, startPoint x: 581, startPoint y: 724, endPoint x: 573, endPoint y: 718, distance: 10.0
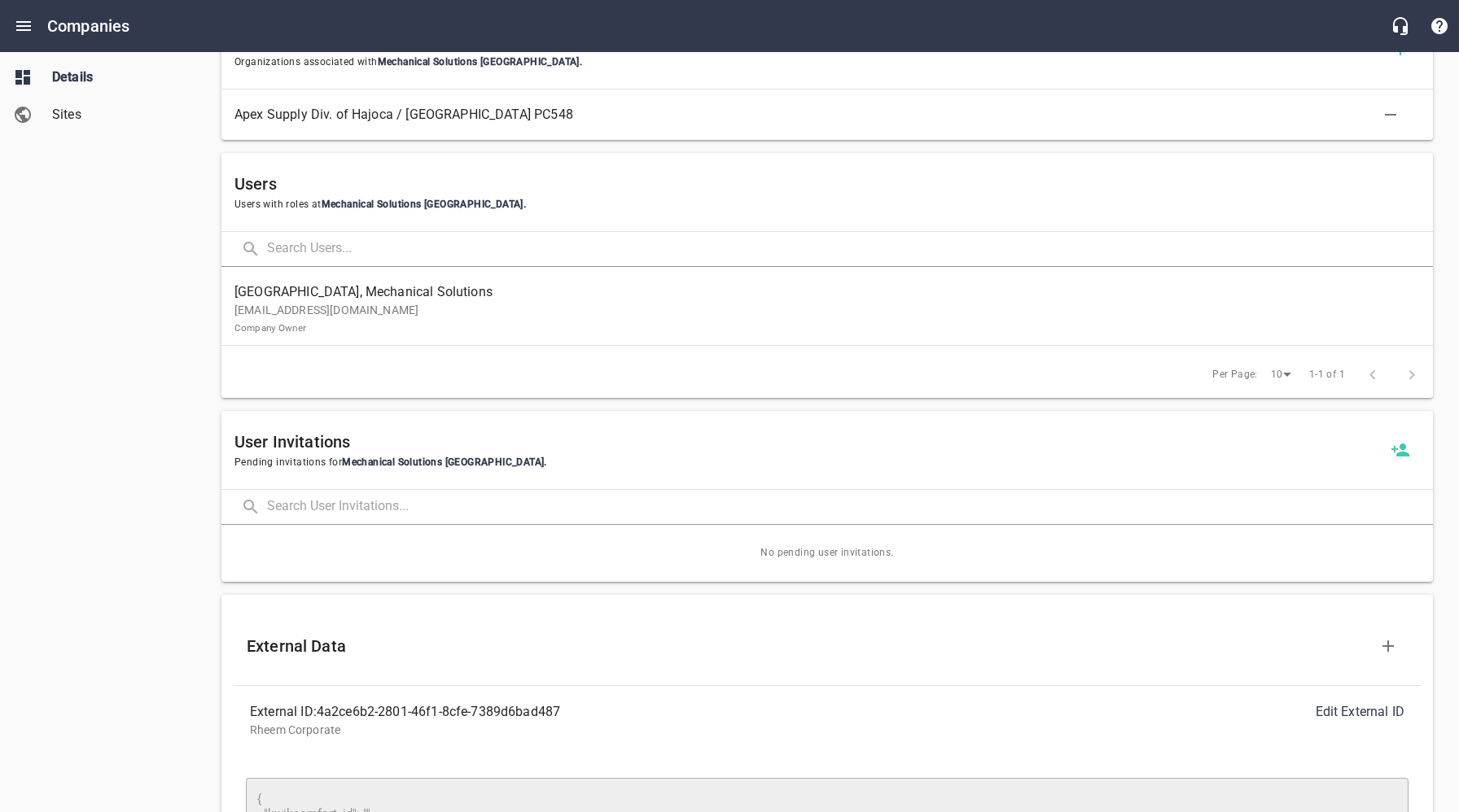
click at [581, 724] on p "Rheem Corporate" at bounding box center [827, 731] width 1154 height 17
drag, startPoint x: 566, startPoint y: 711, endPoint x: 323, endPoint y: 710, distance: 243.0
click at [323, 710] on div "External ID: 4a2ce6b2-2801-46f1-8cfe-7389d6bad487" at bounding box center [539, 711] width 577 height 19
copy div "4a2ce6b2-2801-46f1-8cfe-7389d6bad487"
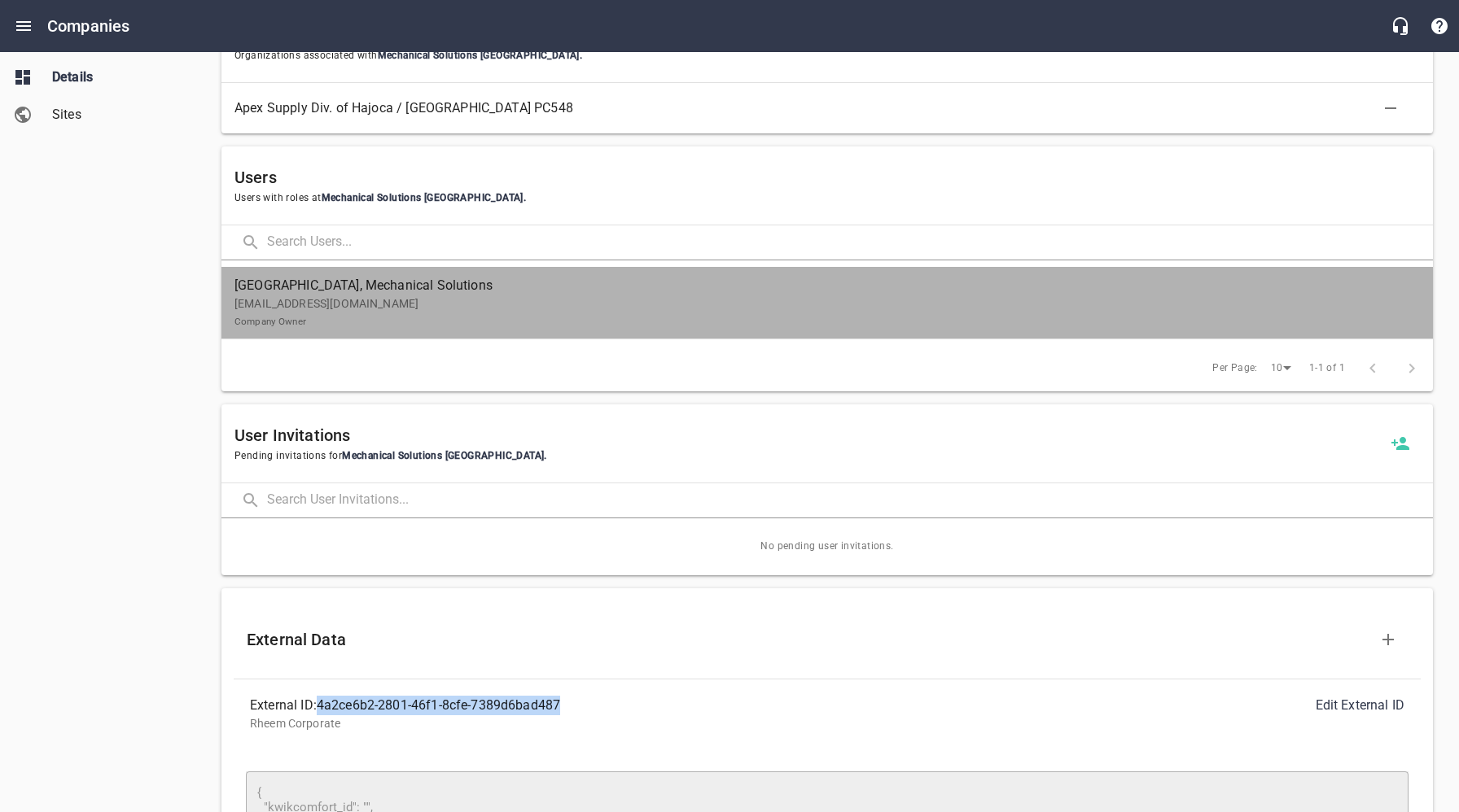
click at [388, 304] on p "info@mechsolatl.com Company Owner" at bounding box center [820, 313] width 1172 height 35
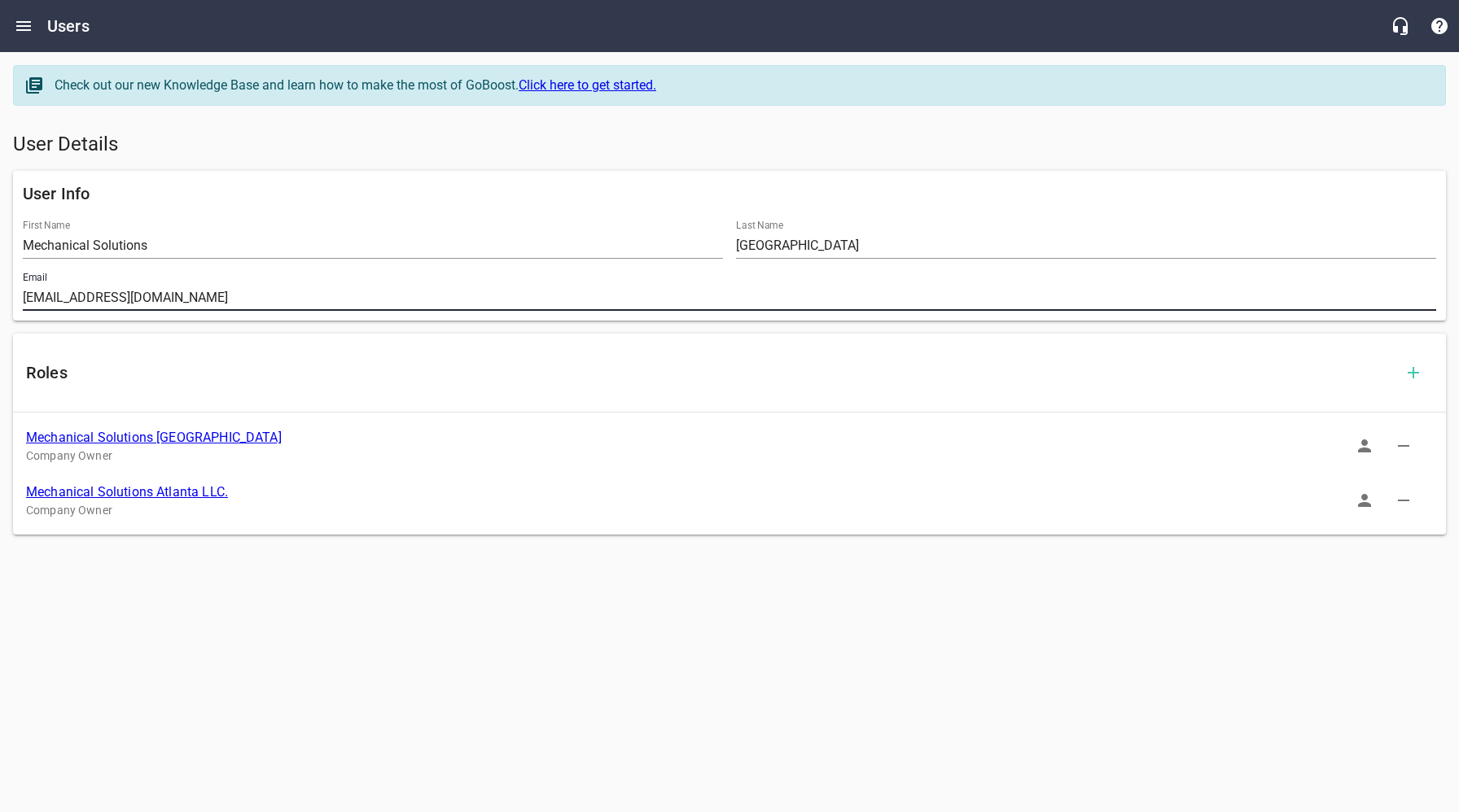
drag, startPoint x: 185, startPoint y: 298, endPoint x: 14, endPoint y: 298, distance: 171.0
click at [13, 297] on div "User Info First Name Mechanical Solutions Last Name Atlanta Email info@mechsola…" at bounding box center [729, 245] width 1432 height 150
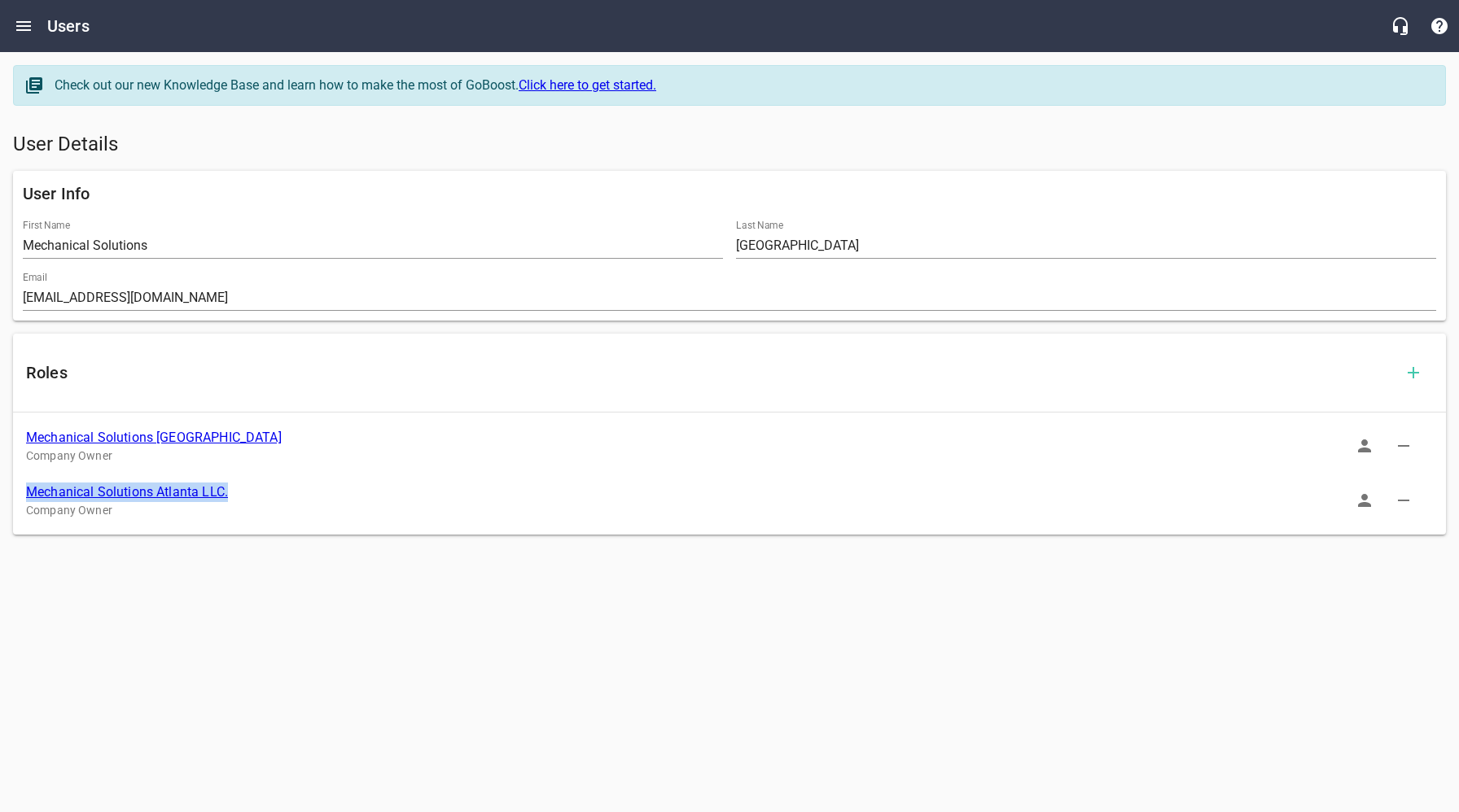
click at [146, 438] on link "Mechanical Solutions [GEOGRAPHIC_DATA]" at bounding box center [153, 437] width 255 height 15
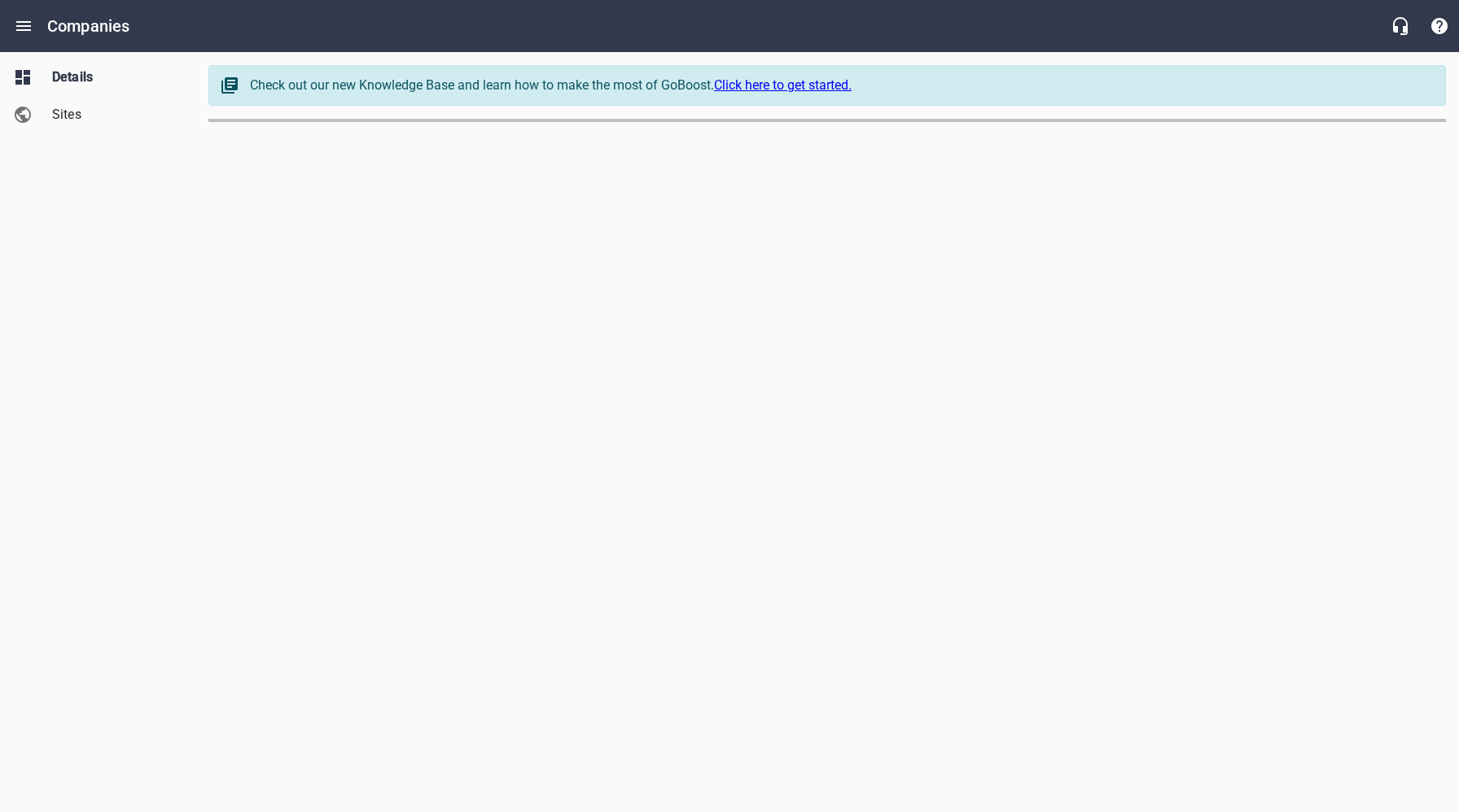
select select "[US_STATE]"
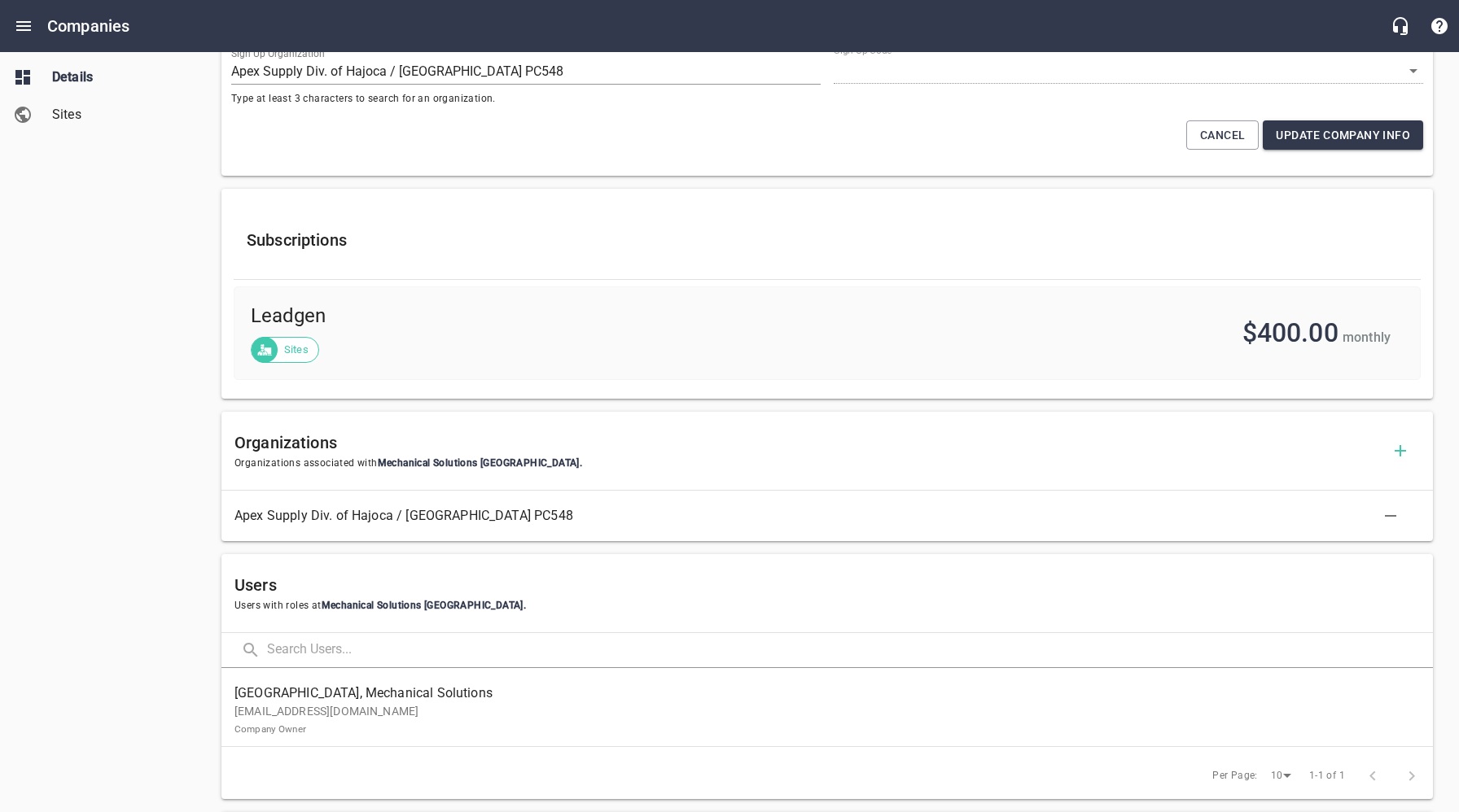
scroll to position [512, 0]
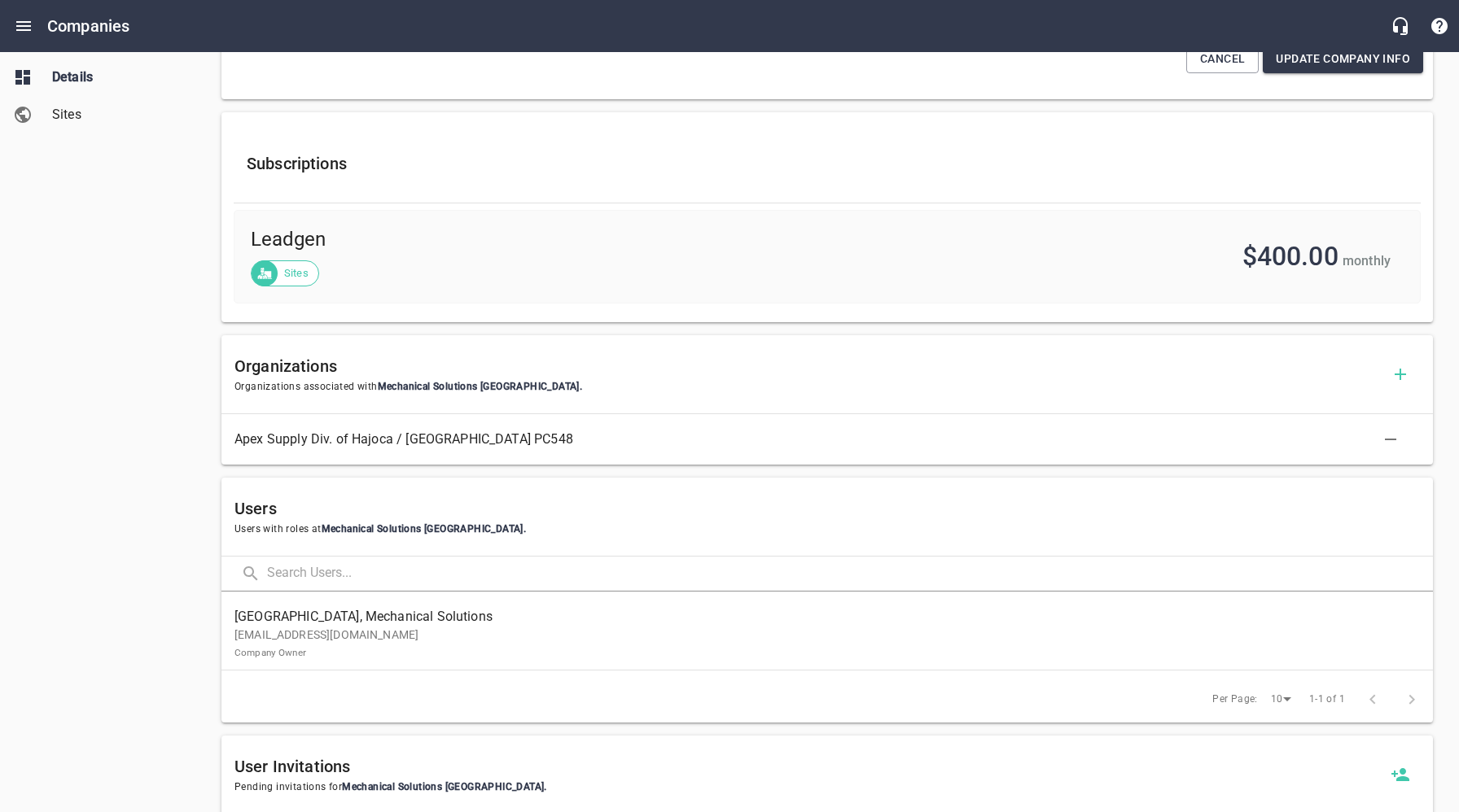
click at [294, 639] on p "info@mechsolatl.com Company Owner" at bounding box center [820, 643] width 1172 height 35
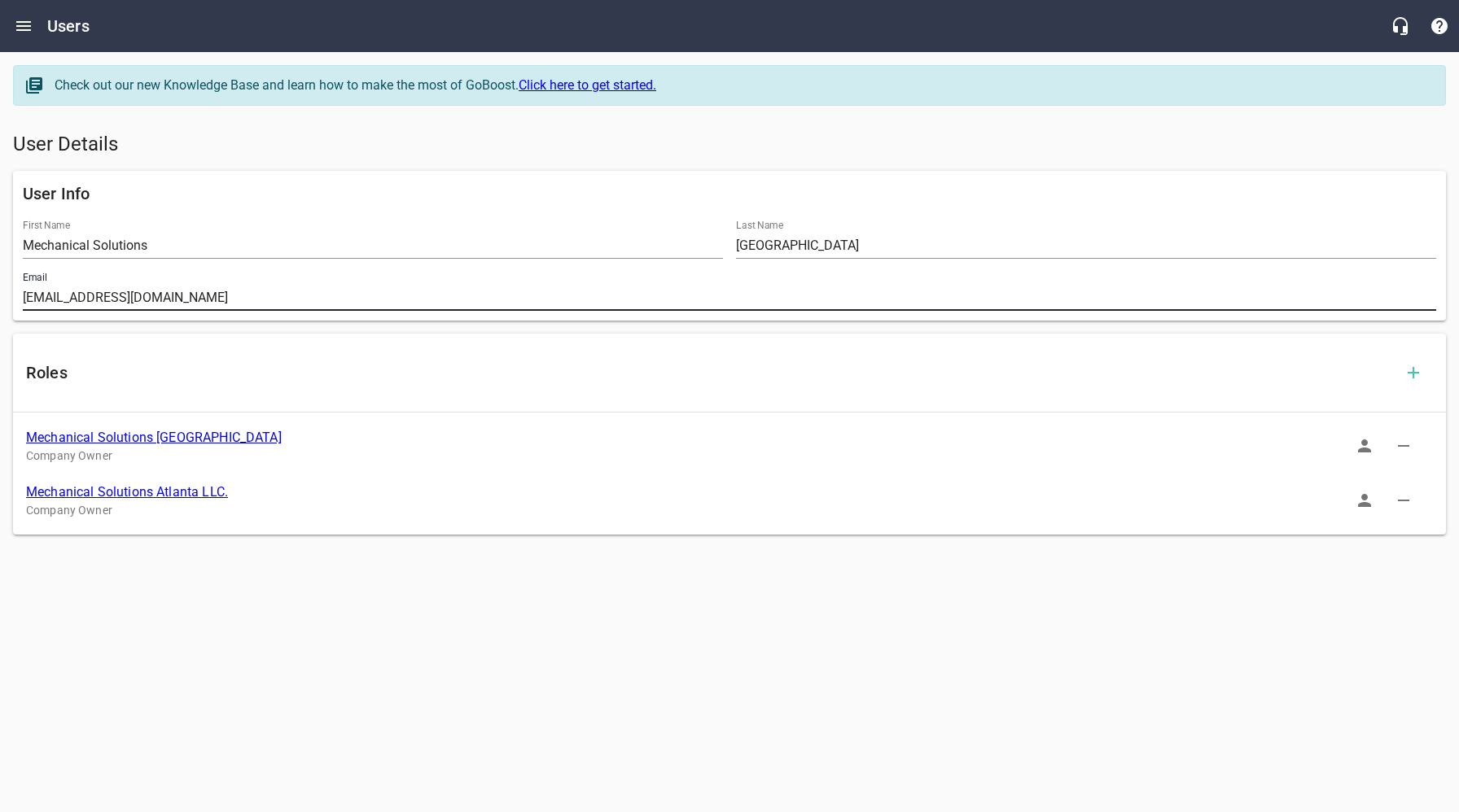
drag, startPoint x: 174, startPoint y: 299, endPoint x: 17, endPoint y: 298, distance: 157.0
click at [18, 298] on div "Email info@mechsolatl.com" at bounding box center [729, 291] width 1426 height 52
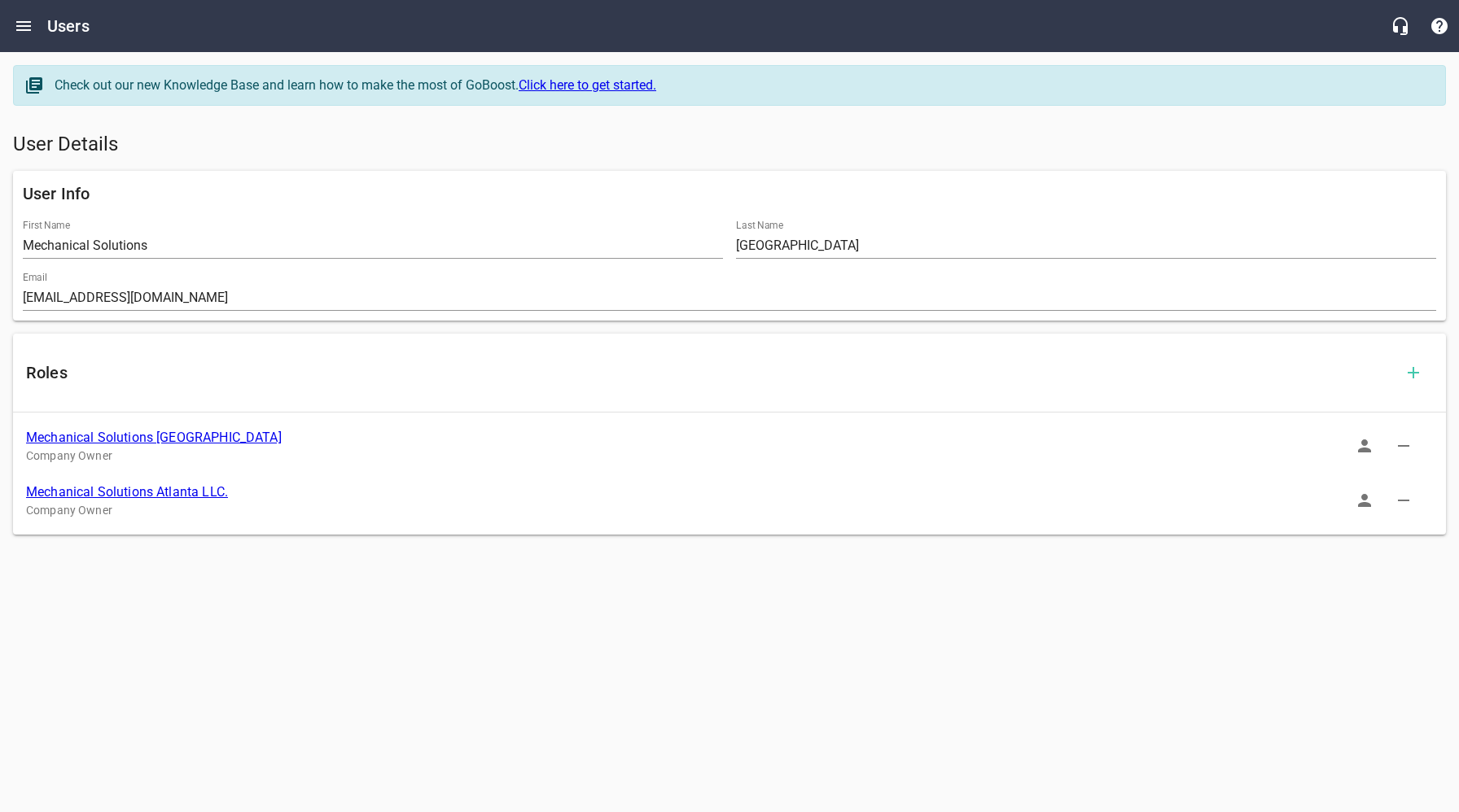
click at [145, 439] on link "Mechanical Solutions [GEOGRAPHIC_DATA]" at bounding box center [153, 437] width 255 height 15
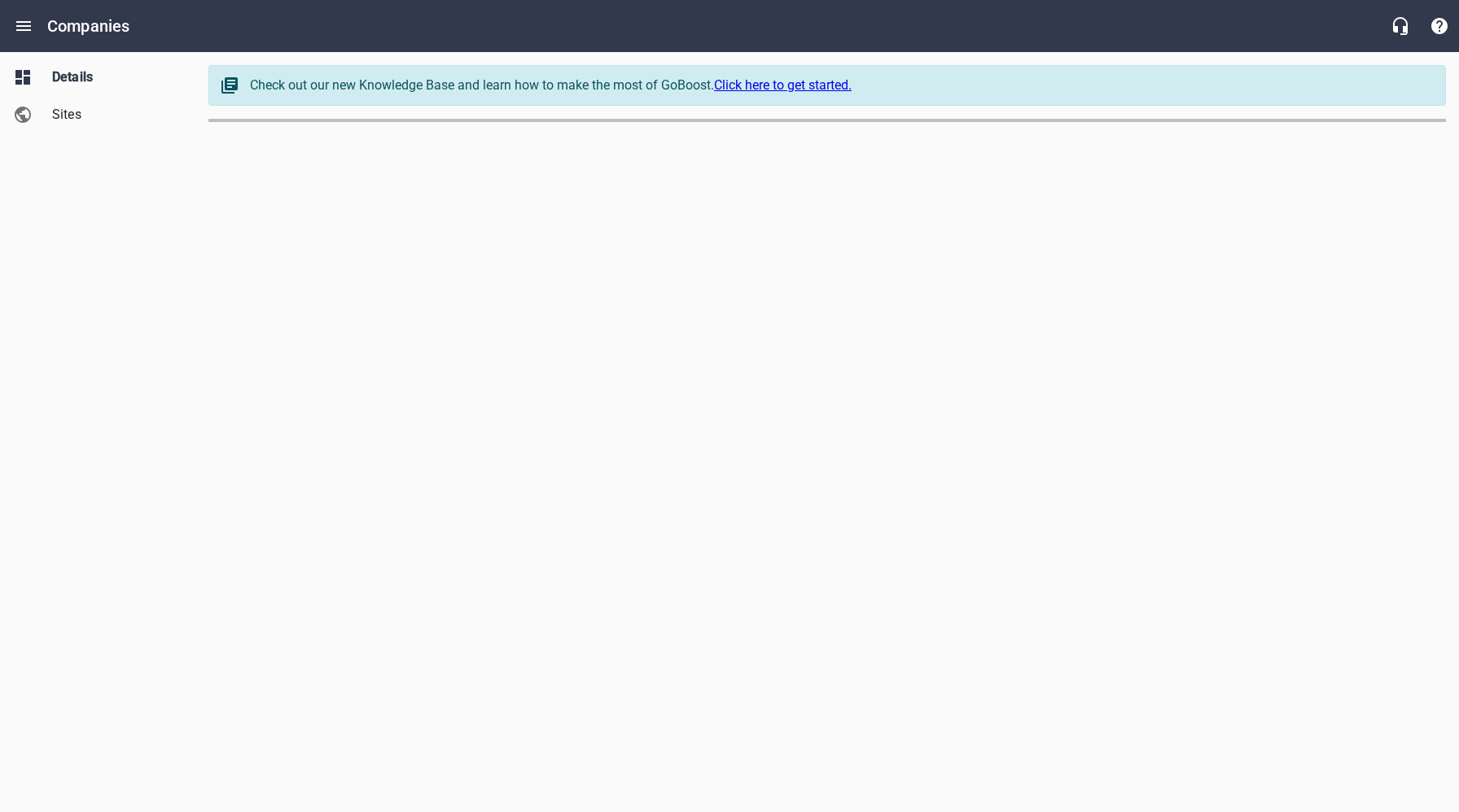
select select "[US_STATE]"
select select "62"
select select "[US_STATE]"
select select "63"
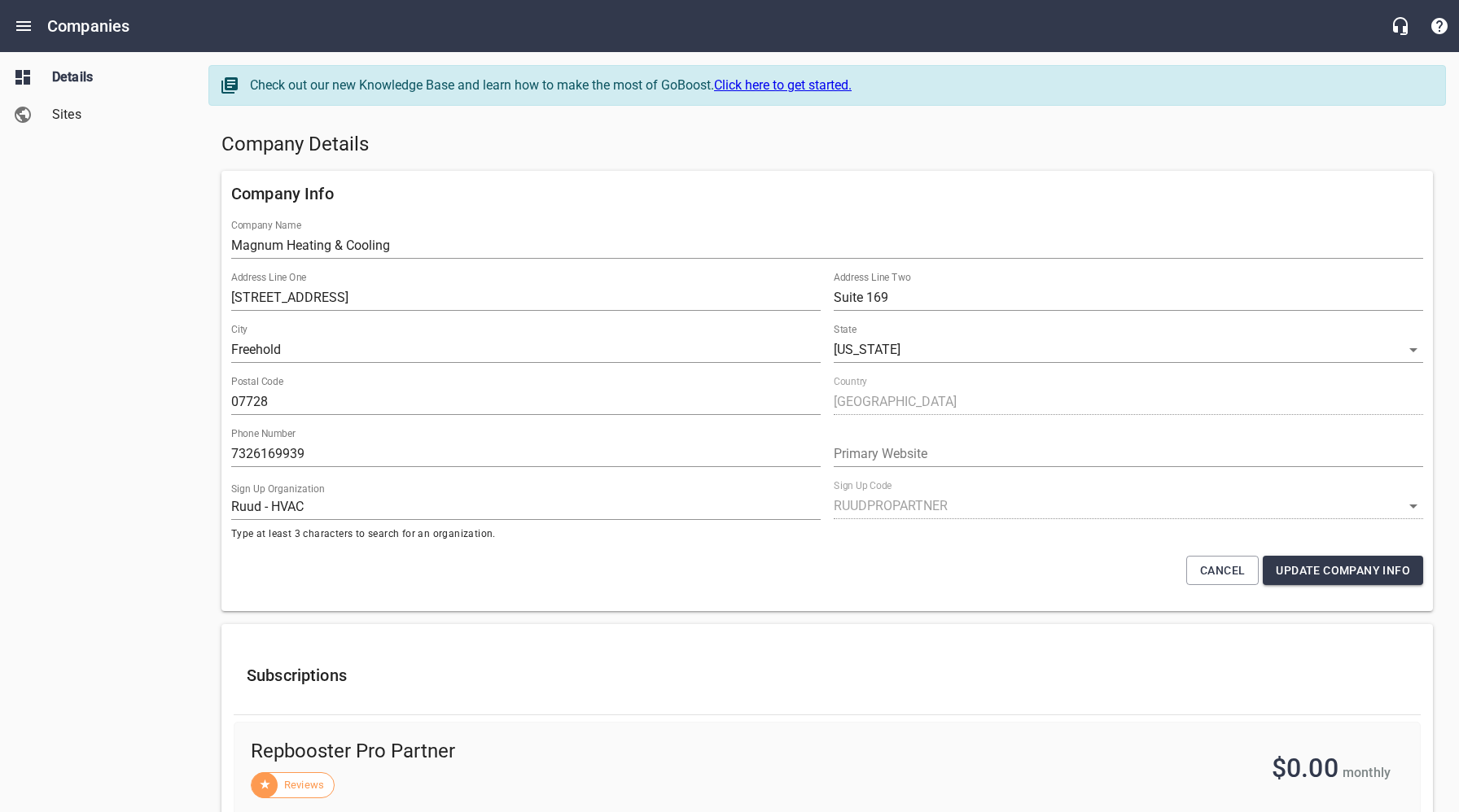
click at [615, 144] on h5 "Company Details" at bounding box center [827, 144] width 1212 height 26
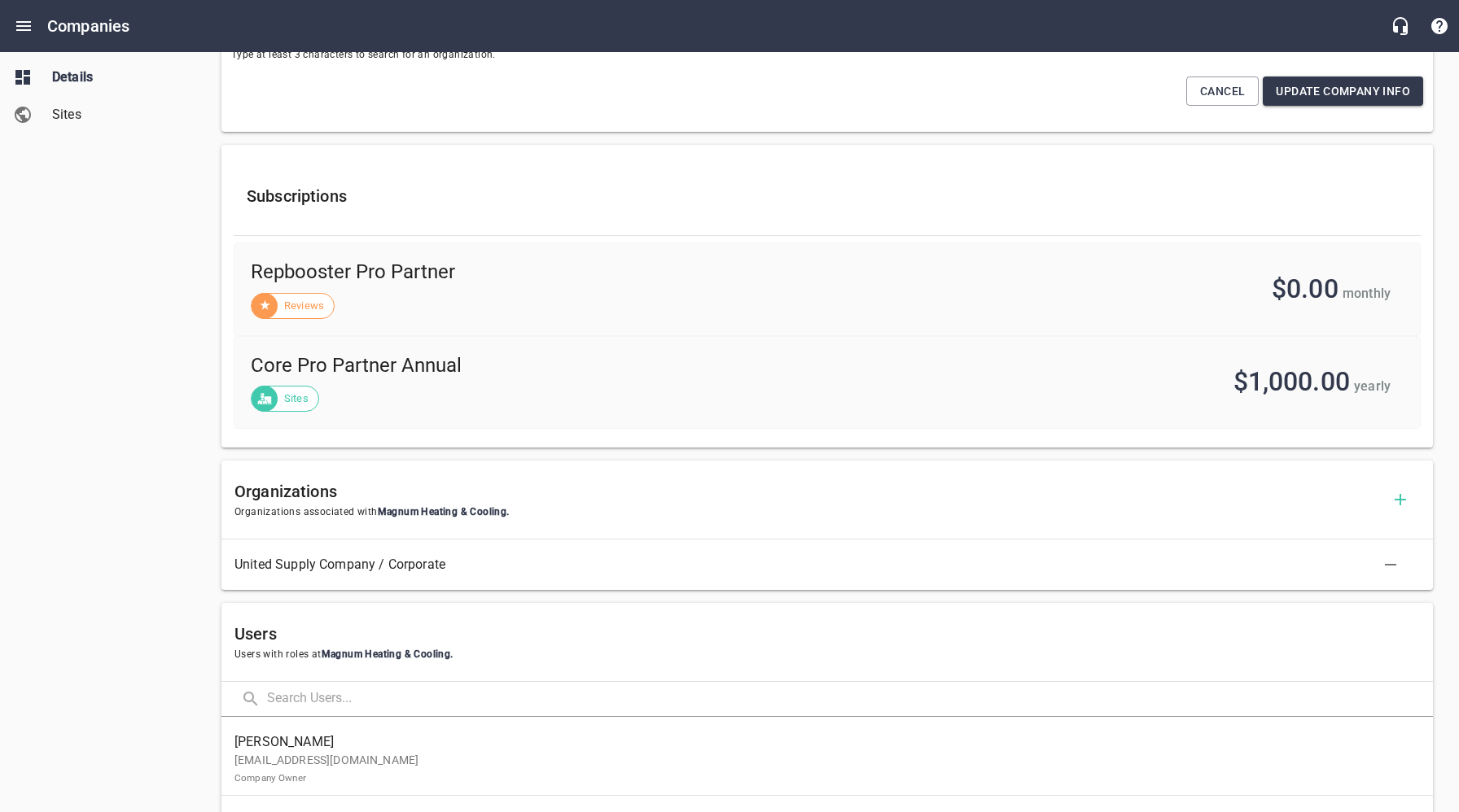
scroll to position [532, 0]
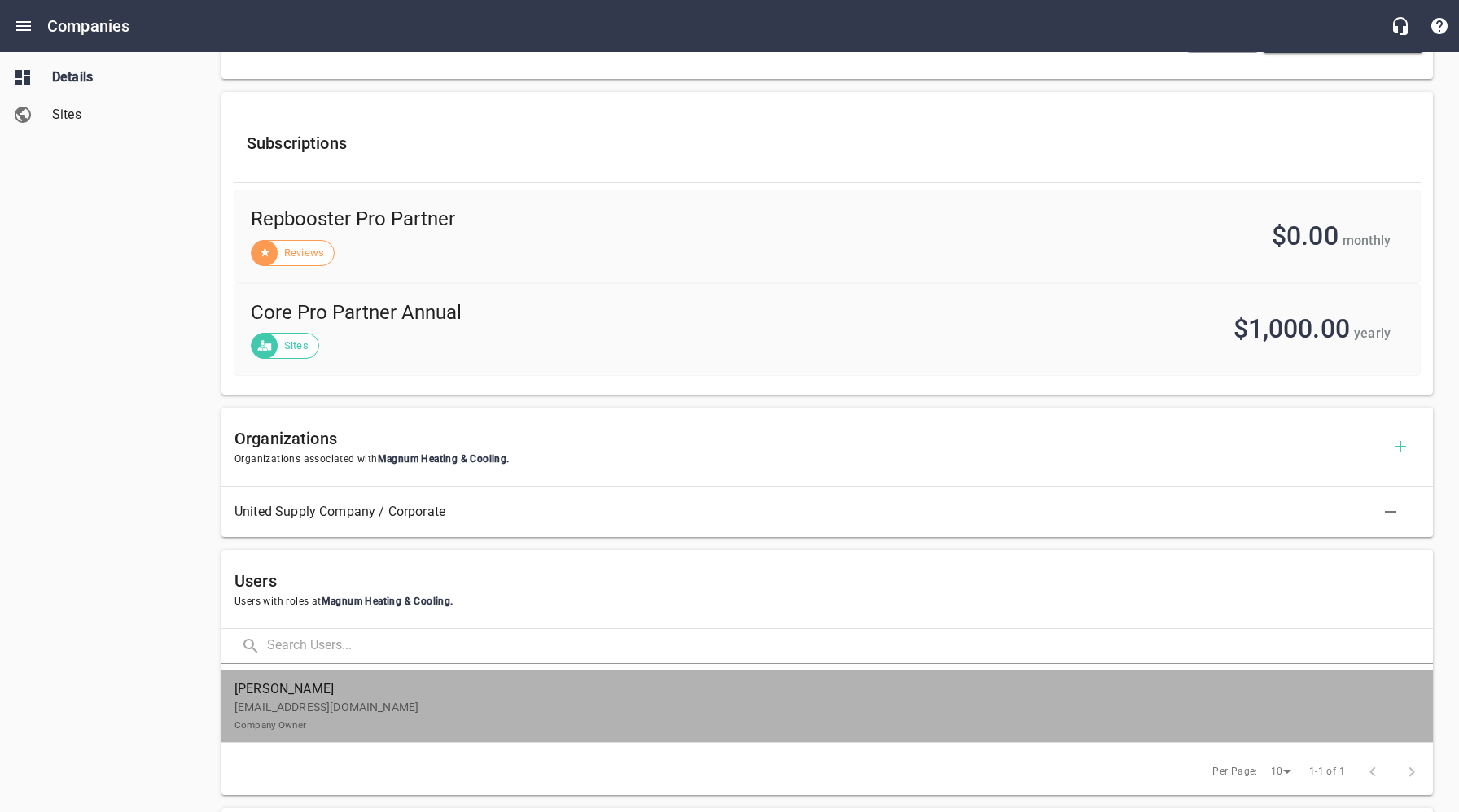
click at [400, 711] on p "[EMAIL_ADDRESS][DOMAIN_NAME] Company Owner" at bounding box center [820, 716] width 1172 height 35
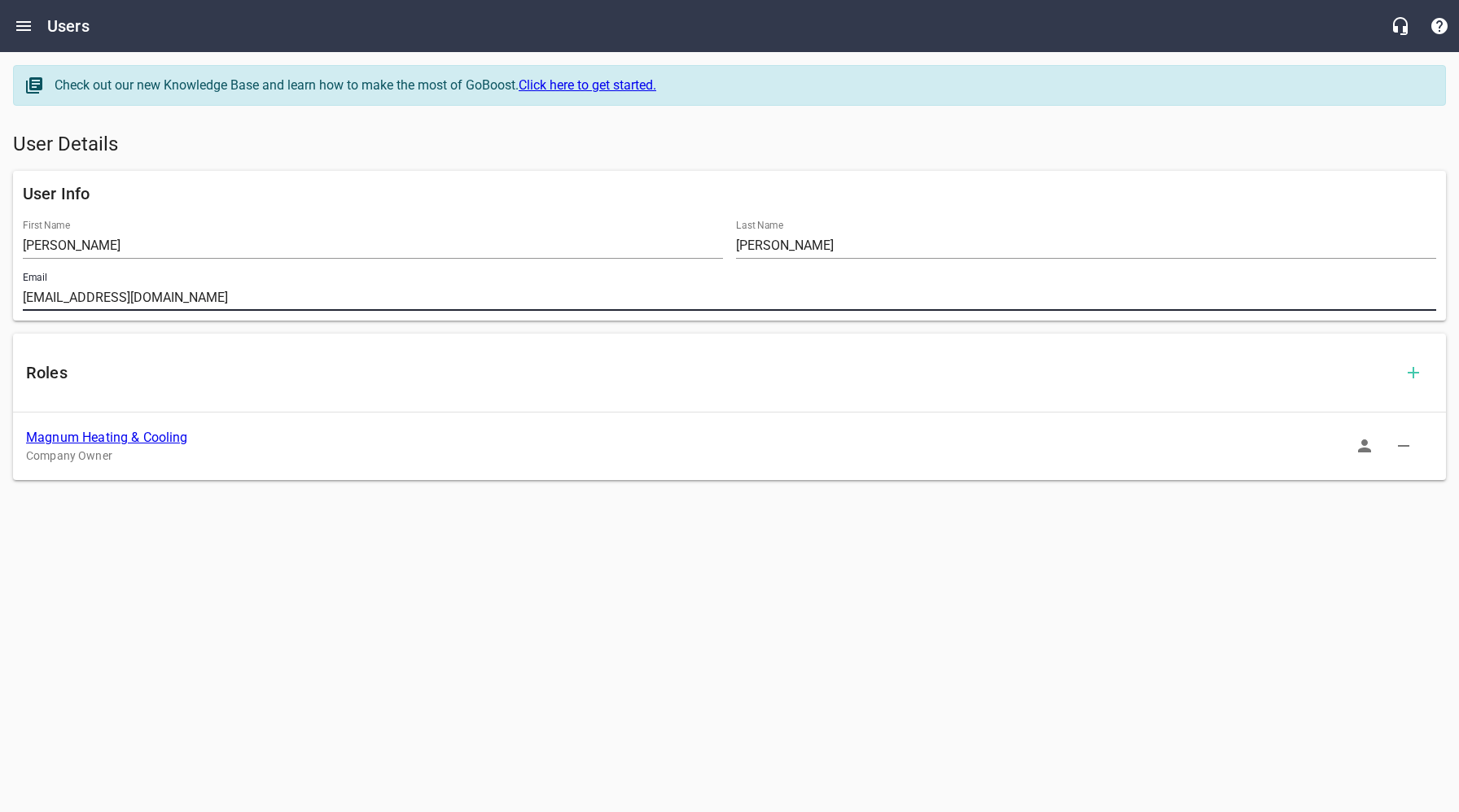
drag, startPoint x: 196, startPoint y: 298, endPoint x: 19, endPoint y: 296, distance: 177.0
click at [21, 296] on div "Email [EMAIL_ADDRESS][DOMAIN_NAME]" at bounding box center [729, 291] width 1426 height 52
click at [153, 438] on link "Magnum Heating & Cooling" at bounding box center [106, 437] width 162 height 15
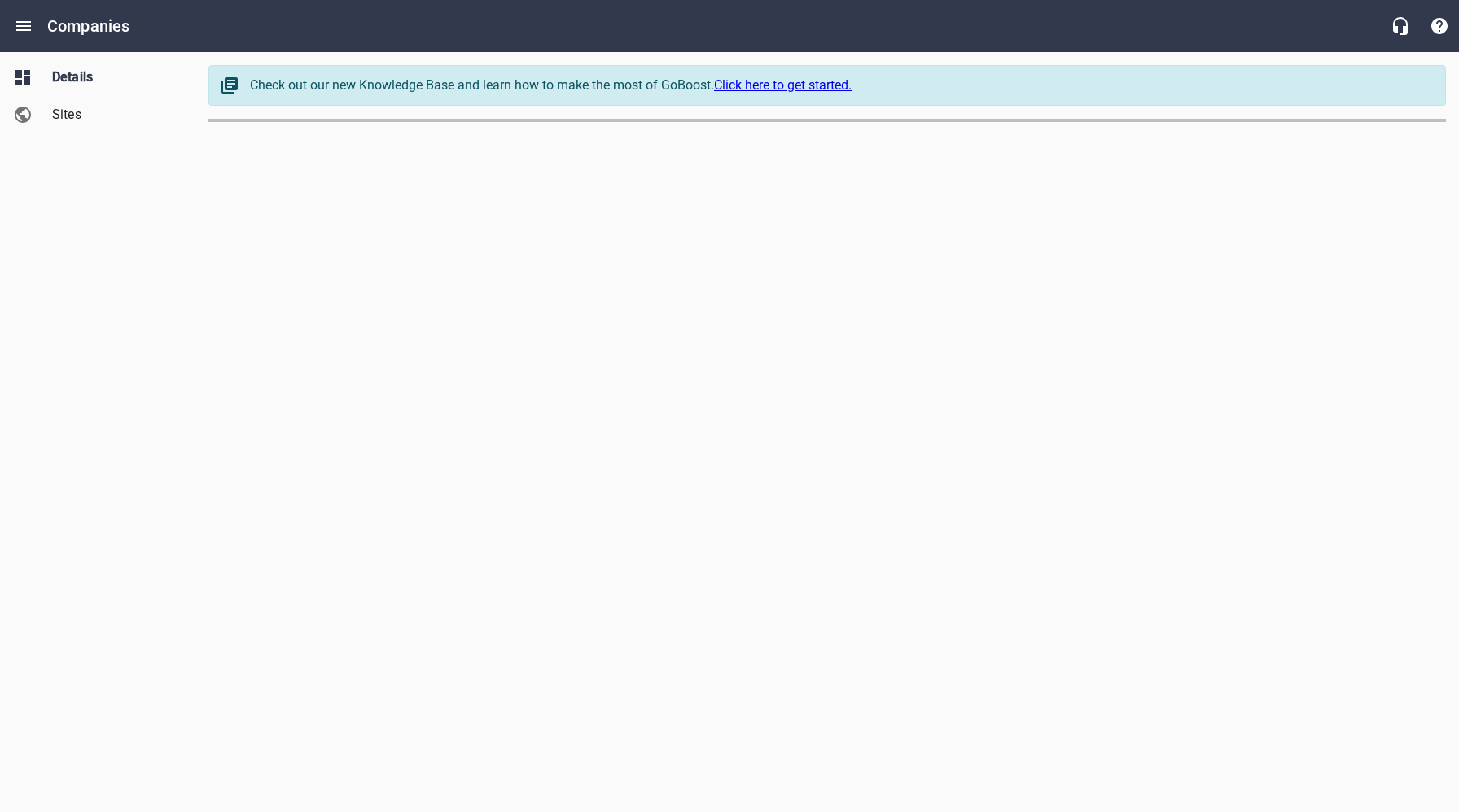
select select "[US_STATE]"
select select "63"
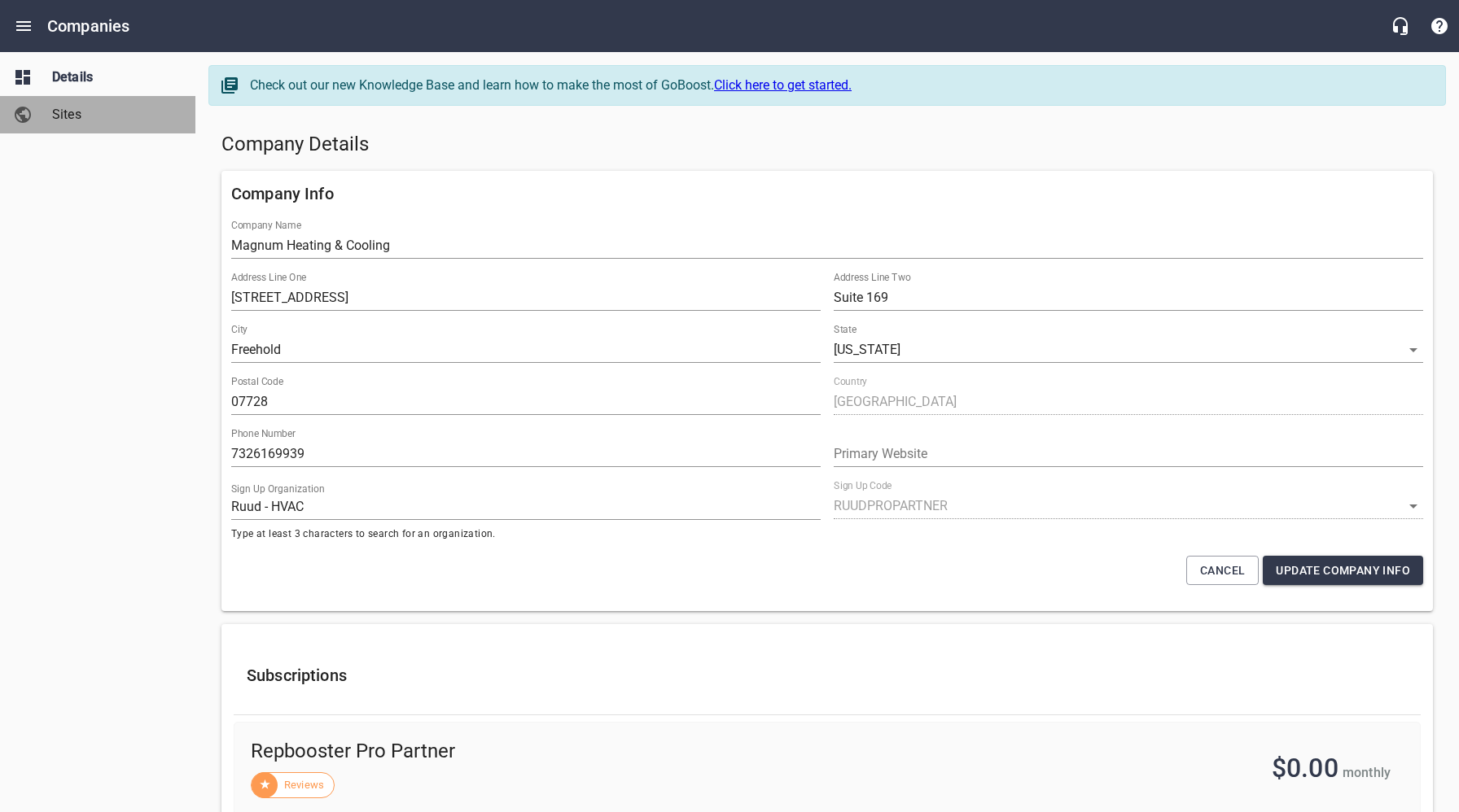
click at [65, 121] on span "Sites" at bounding box center [113, 114] width 124 height 19
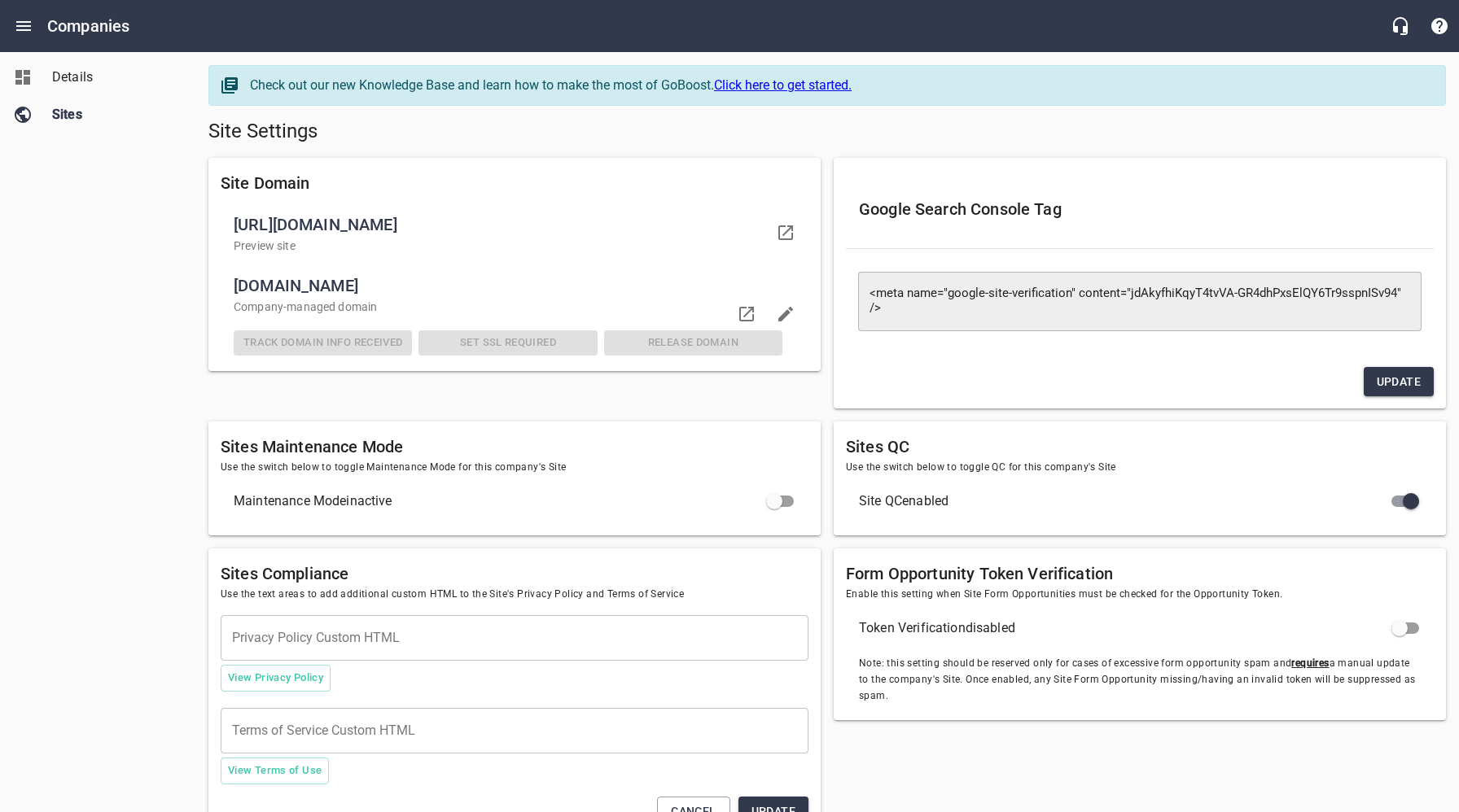
drag, startPoint x: 472, startPoint y: 286, endPoint x: 237, endPoint y: 288, distance: 235.0
click at [237, 288] on span "[DOMAIN_NAME]" at bounding box center [508, 285] width 549 height 26
